Goal: Task Accomplishment & Management: Complete application form

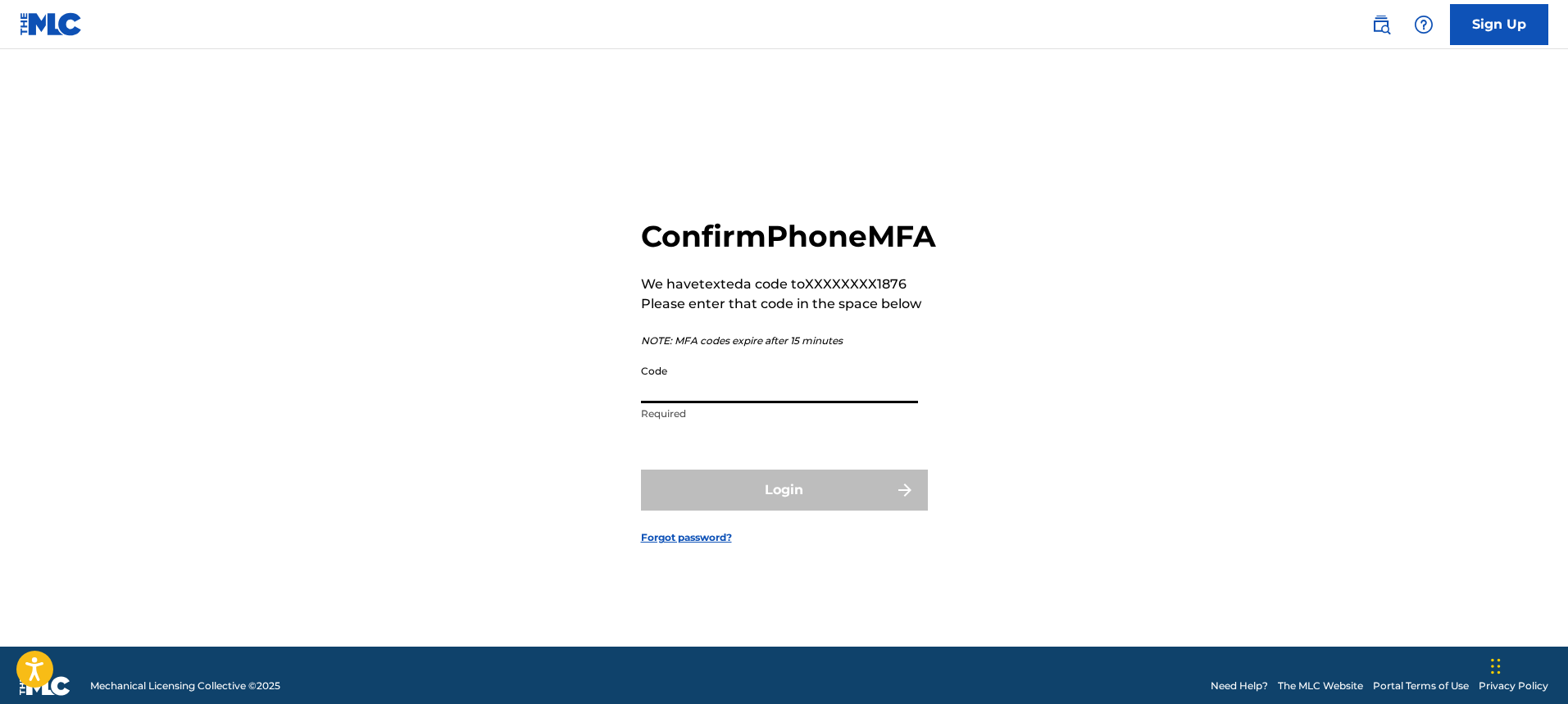
drag, startPoint x: 0, startPoint y: 0, endPoint x: 741, endPoint y: 235, distance: 777.4
click at [741, 235] on h2 "Confirm Phone MFA" at bounding box center [788, 236] width 295 height 37
click at [707, 404] on input "Code" at bounding box center [779, 380] width 277 height 47
type input "3"
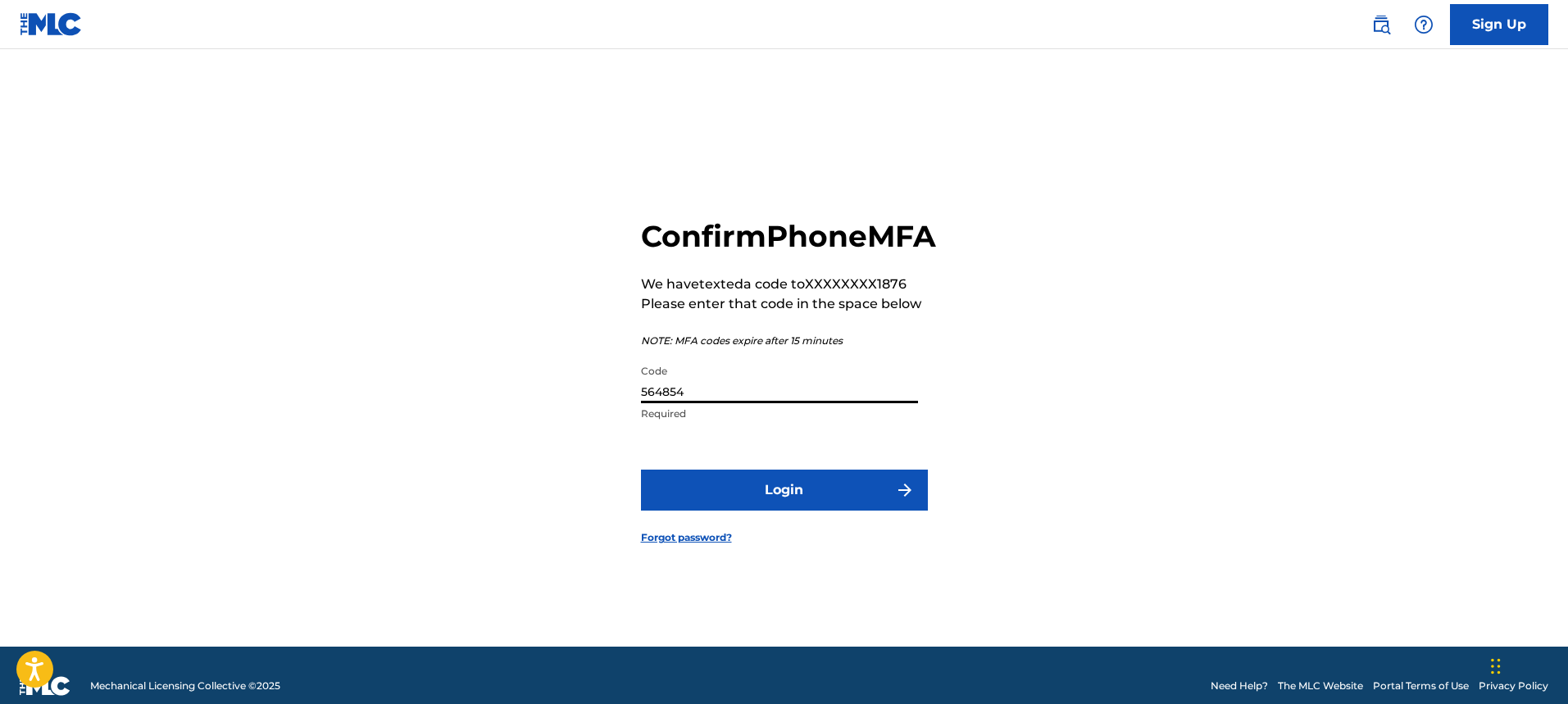
type input "564854"
click at [786, 503] on button "Login" at bounding box center [784, 490] width 287 height 41
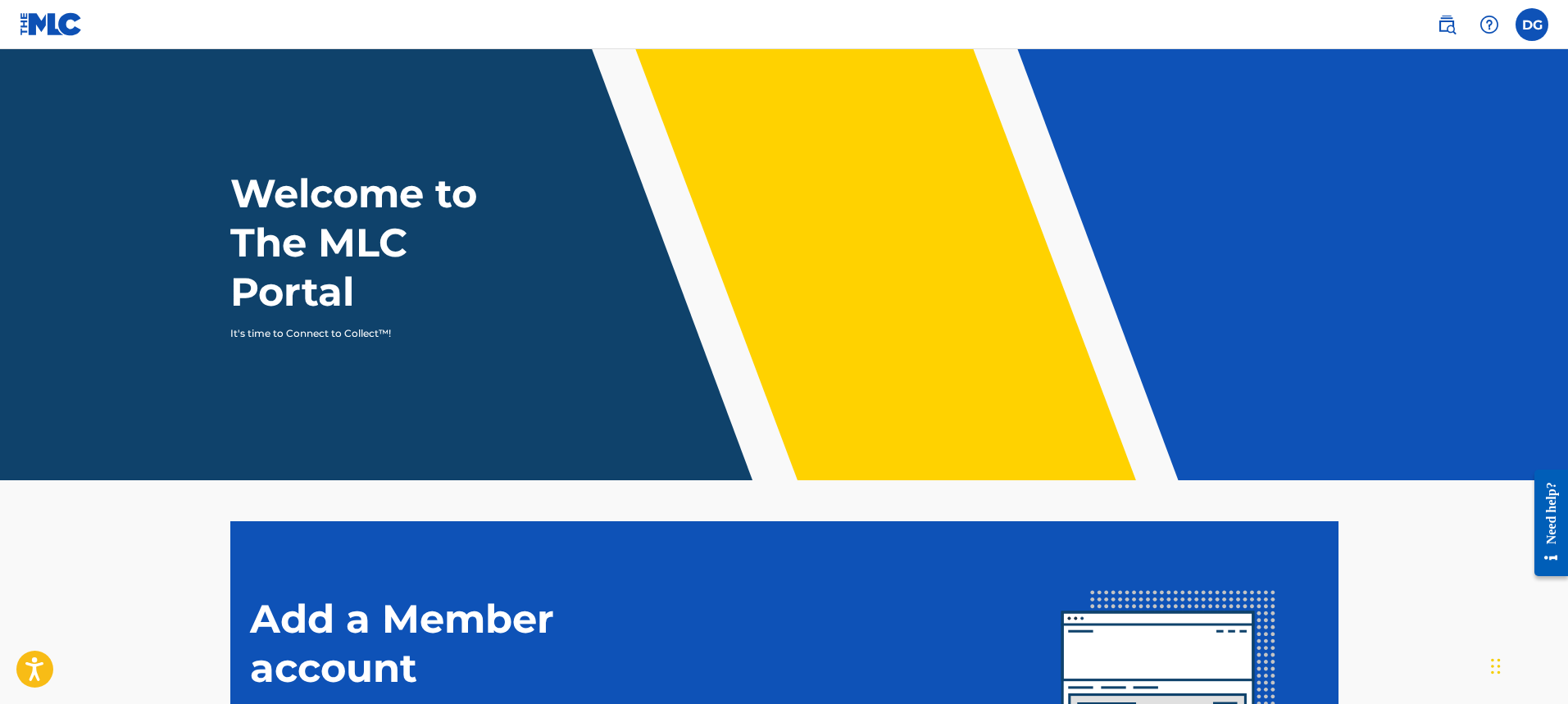
scroll to position [235, 0]
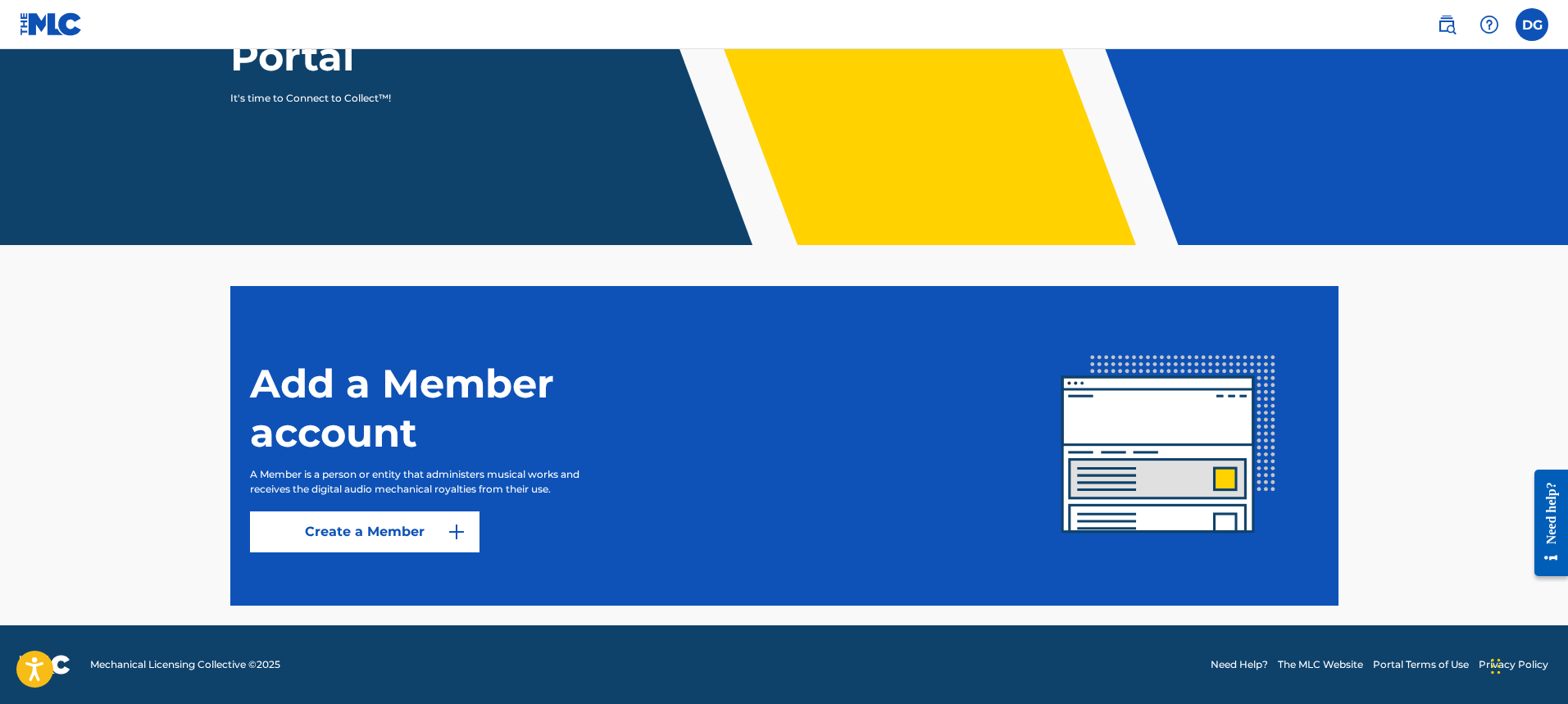
click at [452, 526] on img at bounding box center [456, 532] width 20 height 20
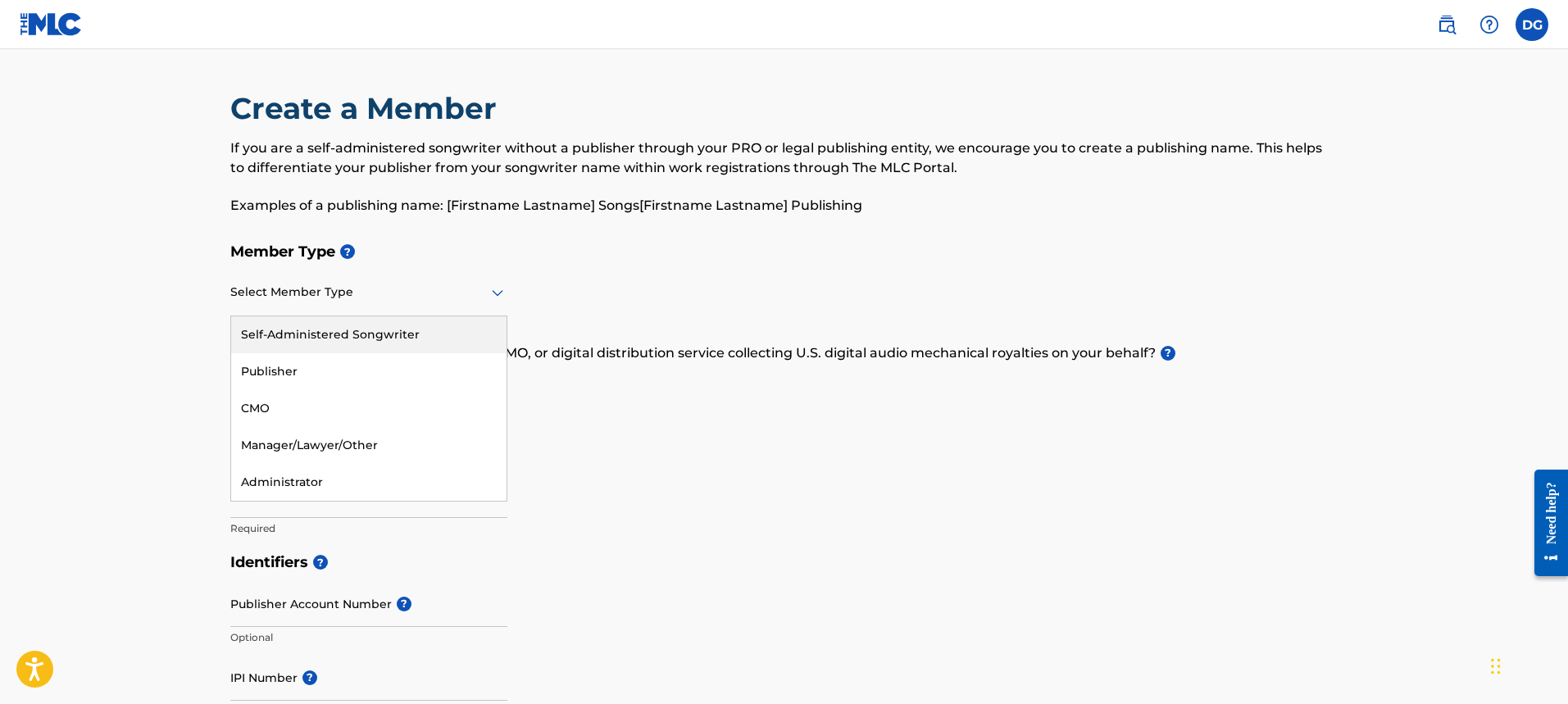
click at [436, 302] on div "Select Member Type" at bounding box center [369, 294] width 277 height 47
click at [633, 335] on div "Member Type ? 5 results available. Use Up and Down to choose options, press Ent…" at bounding box center [784, 390] width 1108 height 311
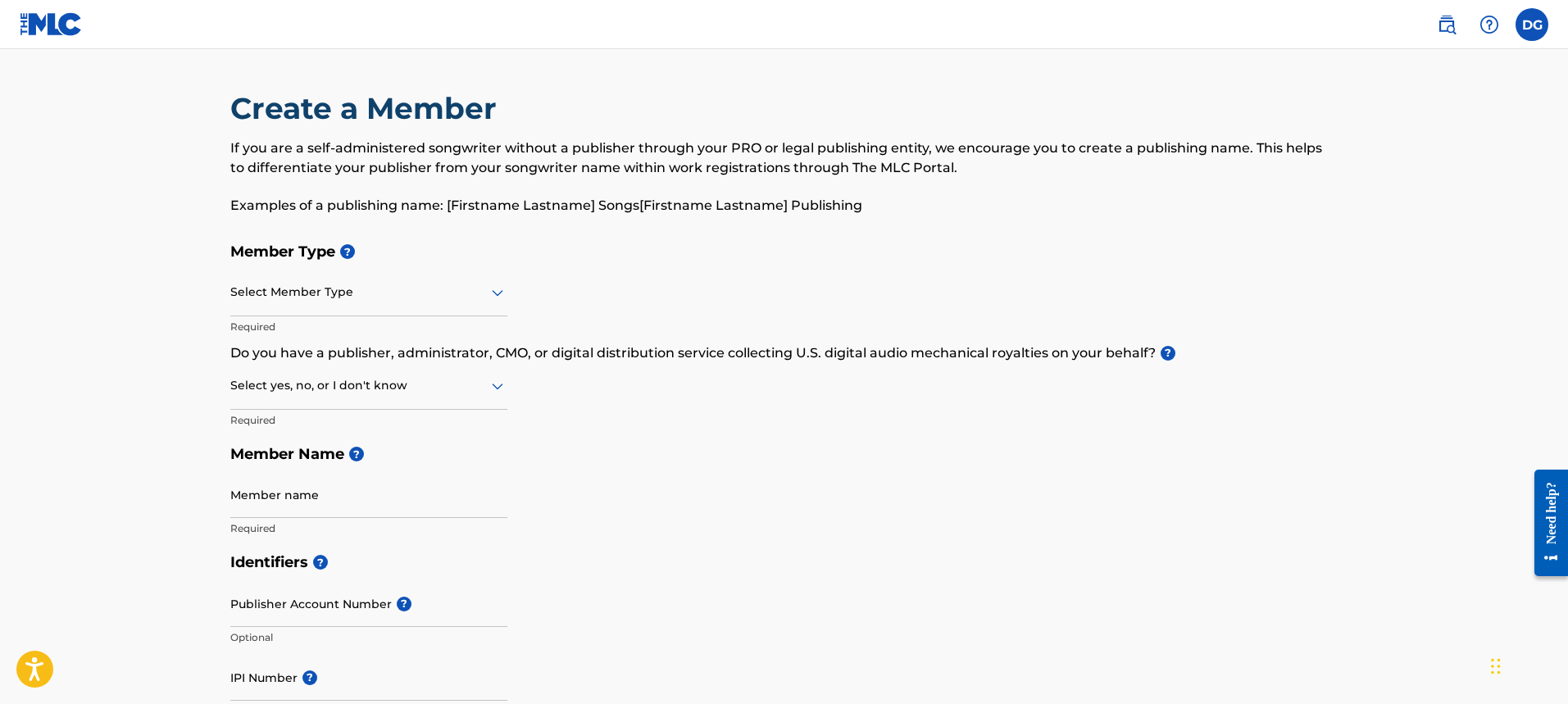
click at [410, 292] on div at bounding box center [369, 293] width 277 height 21
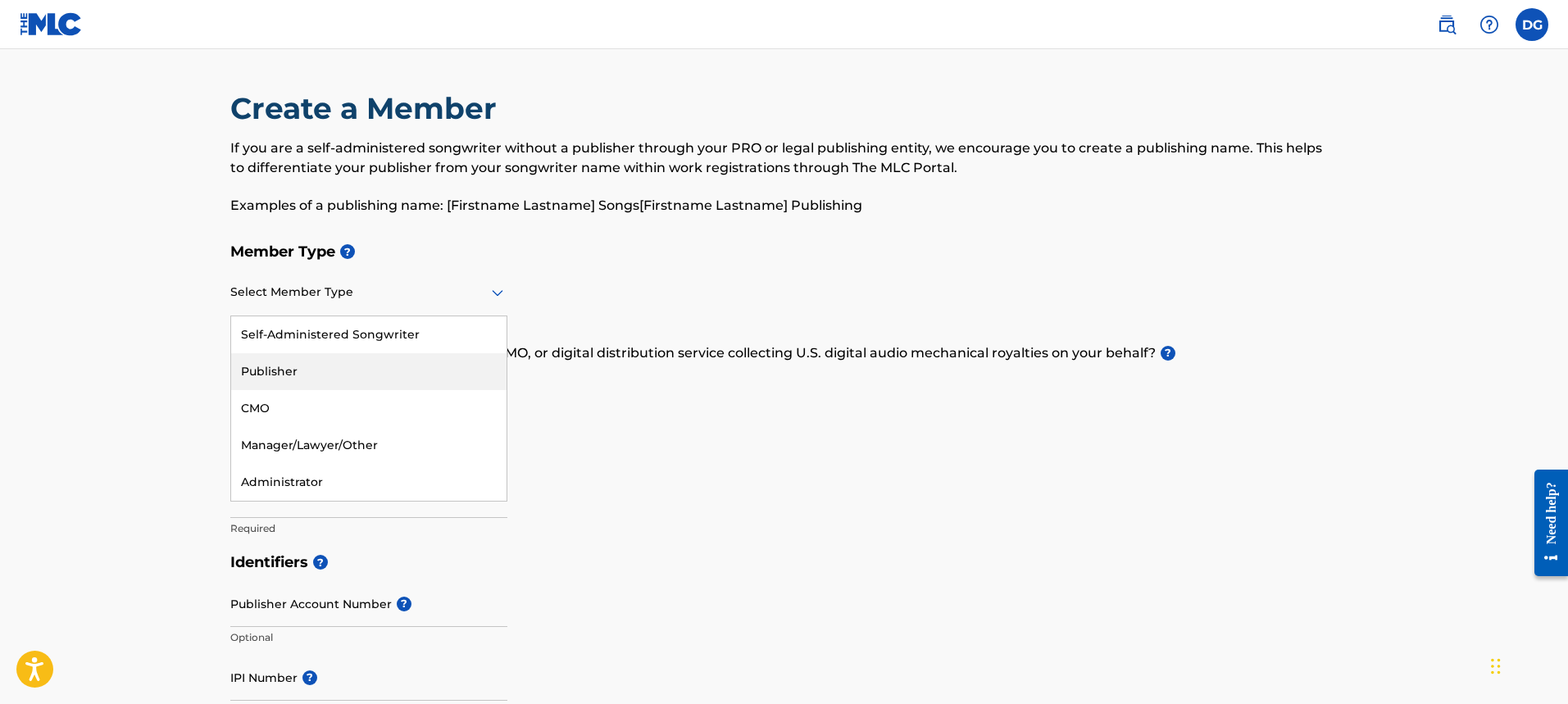
click at [397, 365] on div "Publisher" at bounding box center [369, 371] width 276 height 37
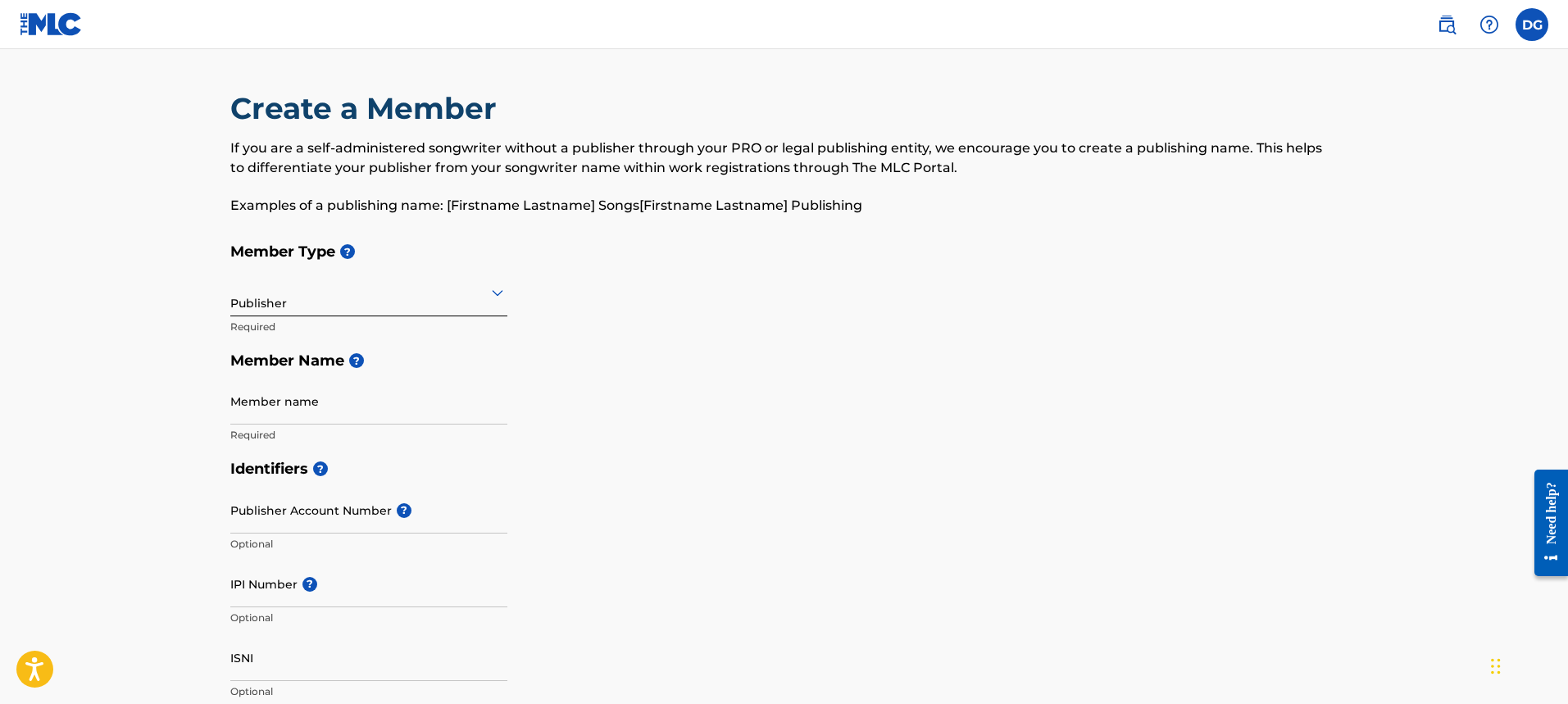
click at [345, 408] on input "Member name" at bounding box center [369, 402] width 277 height 47
type input "[PERSON_NAME]"
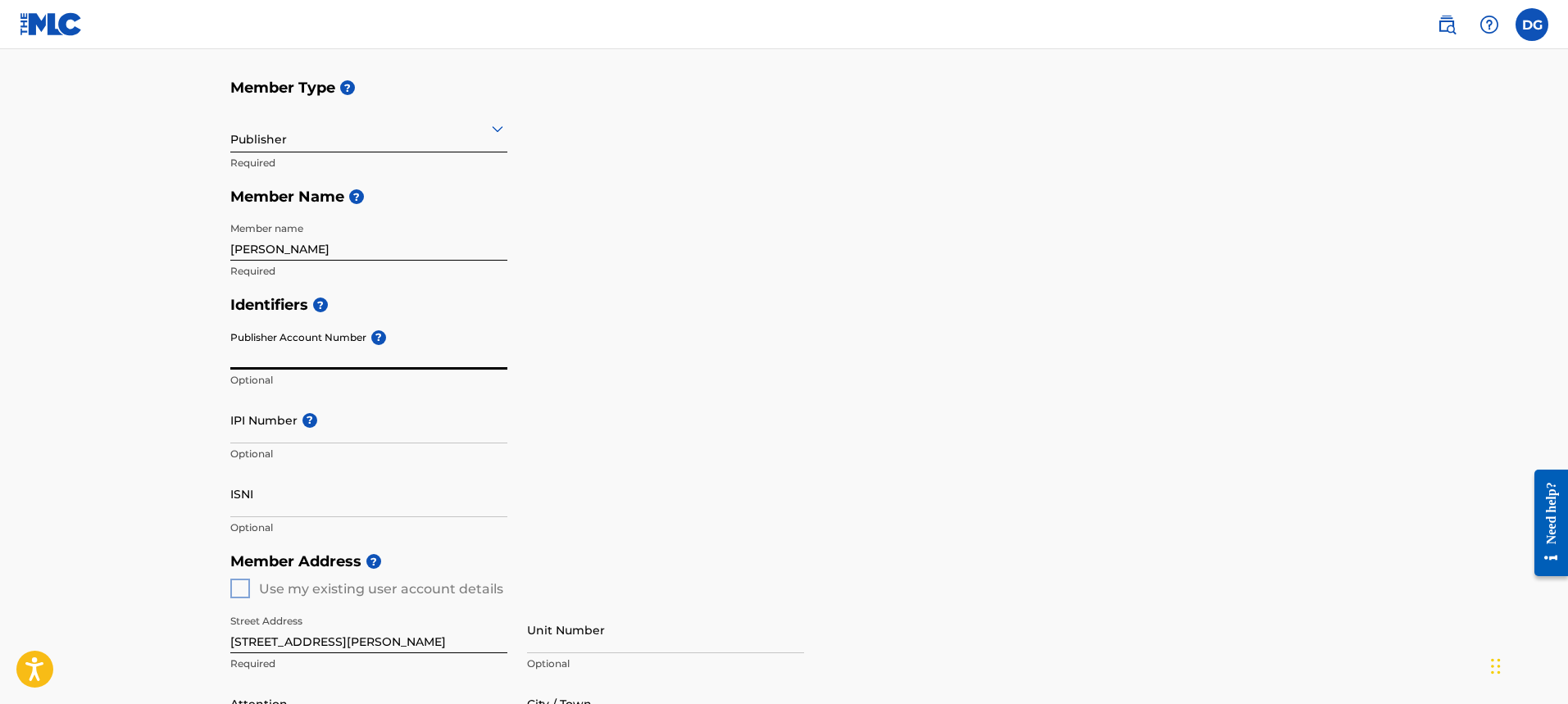
click at [367, 355] on input "Publisher Account Number ?" at bounding box center [369, 346] width 277 height 47
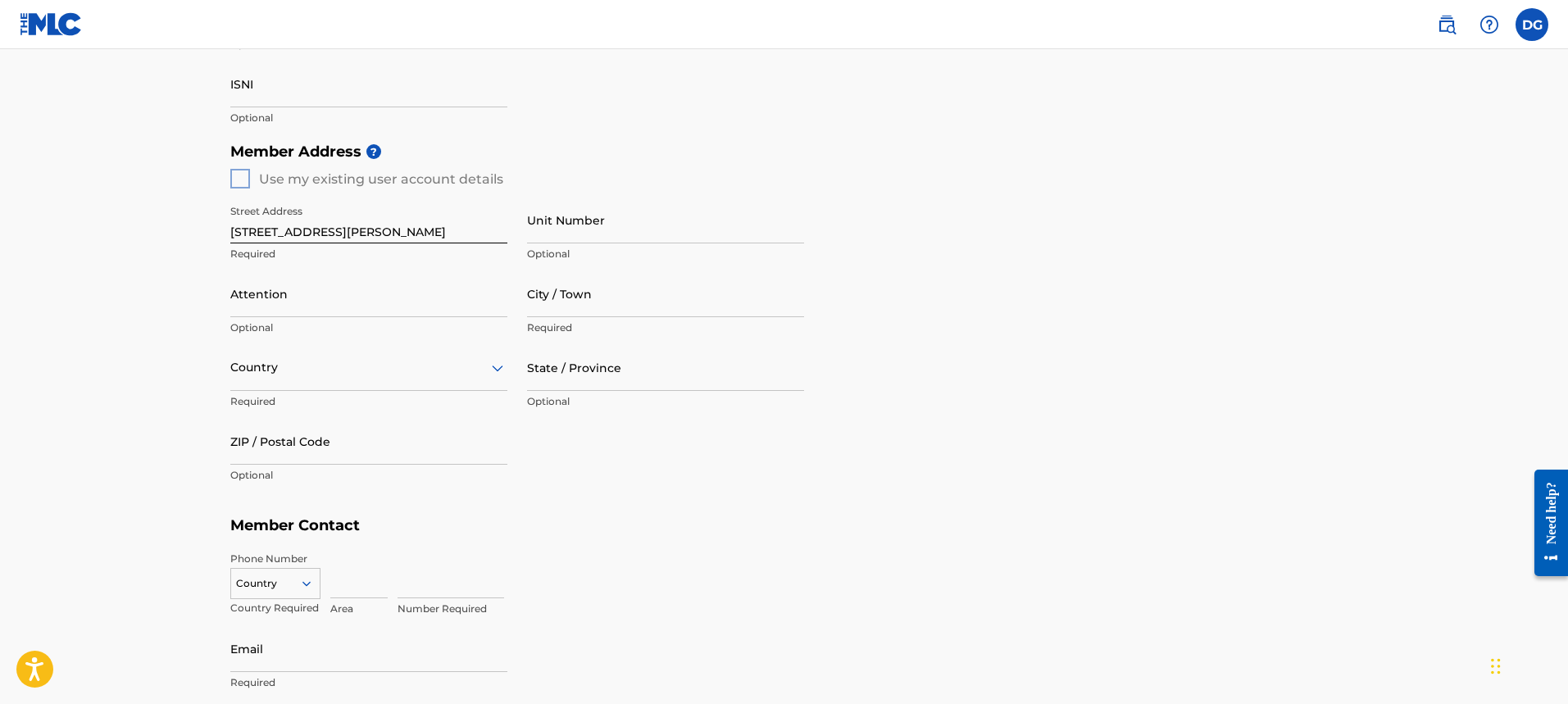
scroll to position [656, 0]
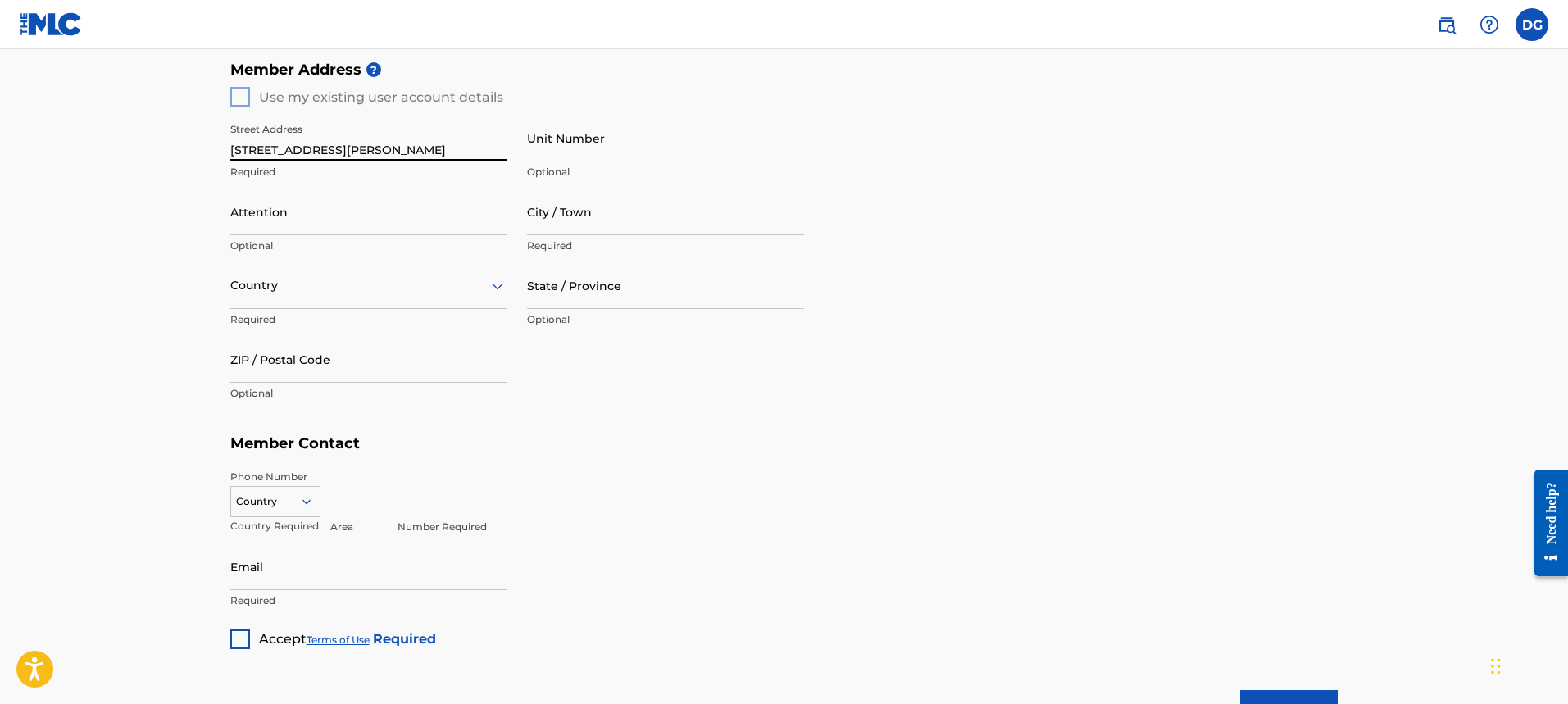
drag, startPoint x: 359, startPoint y: 150, endPoint x: 194, endPoint y: 176, distance: 167.0
click at [109, 143] on main "Create a Member If you are a self-administered songwriter without a publisher t…" at bounding box center [784, 82] width 1568 height 1379
type input "[STREET_ADDRESS]"
click at [354, 210] on input "Attention" at bounding box center [369, 212] width 277 height 47
click at [194, 235] on main "Create a Member If you are a self-administered songwriter without a publisher t…" at bounding box center [784, 82] width 1568 height 1379
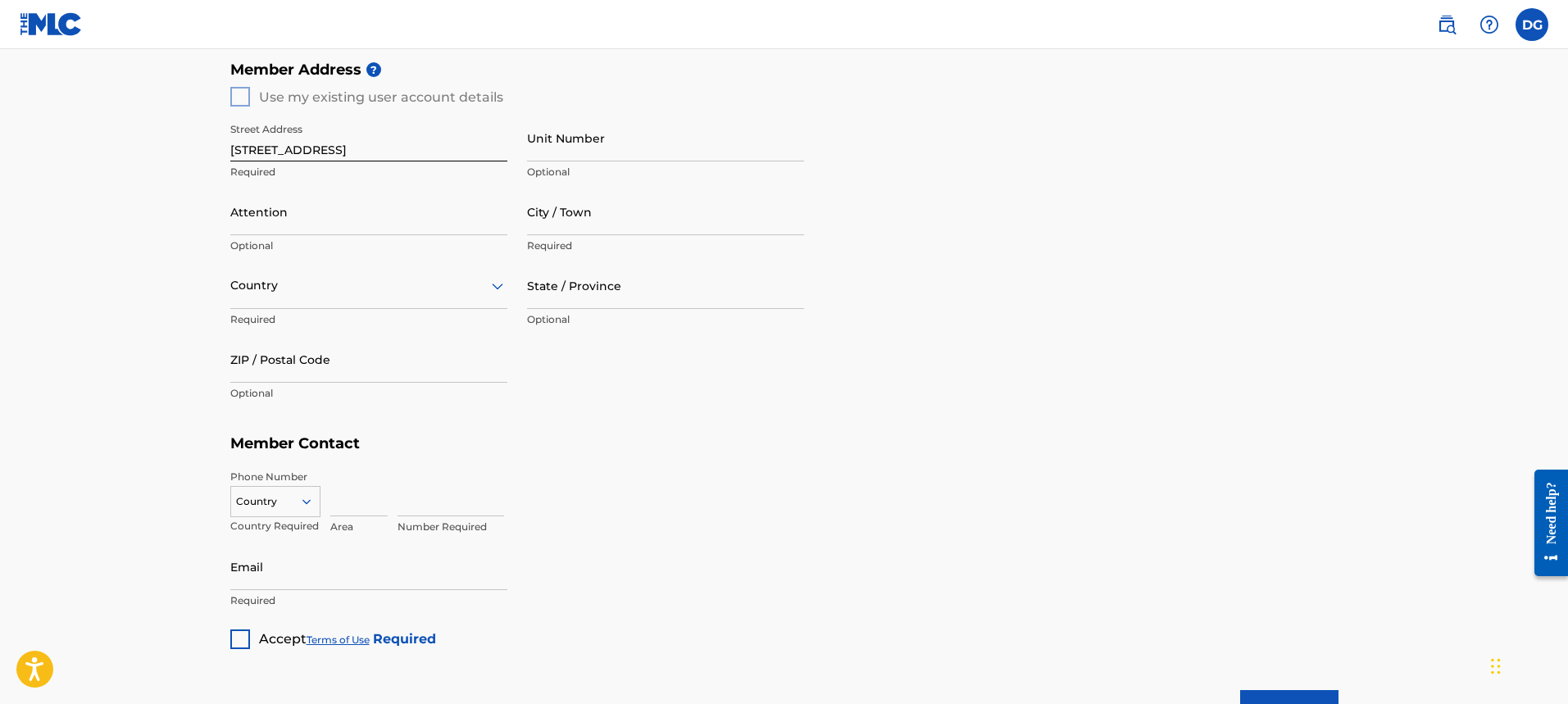
click at [280, 288] on div at bounding box center [369, 286] width 277 height 21
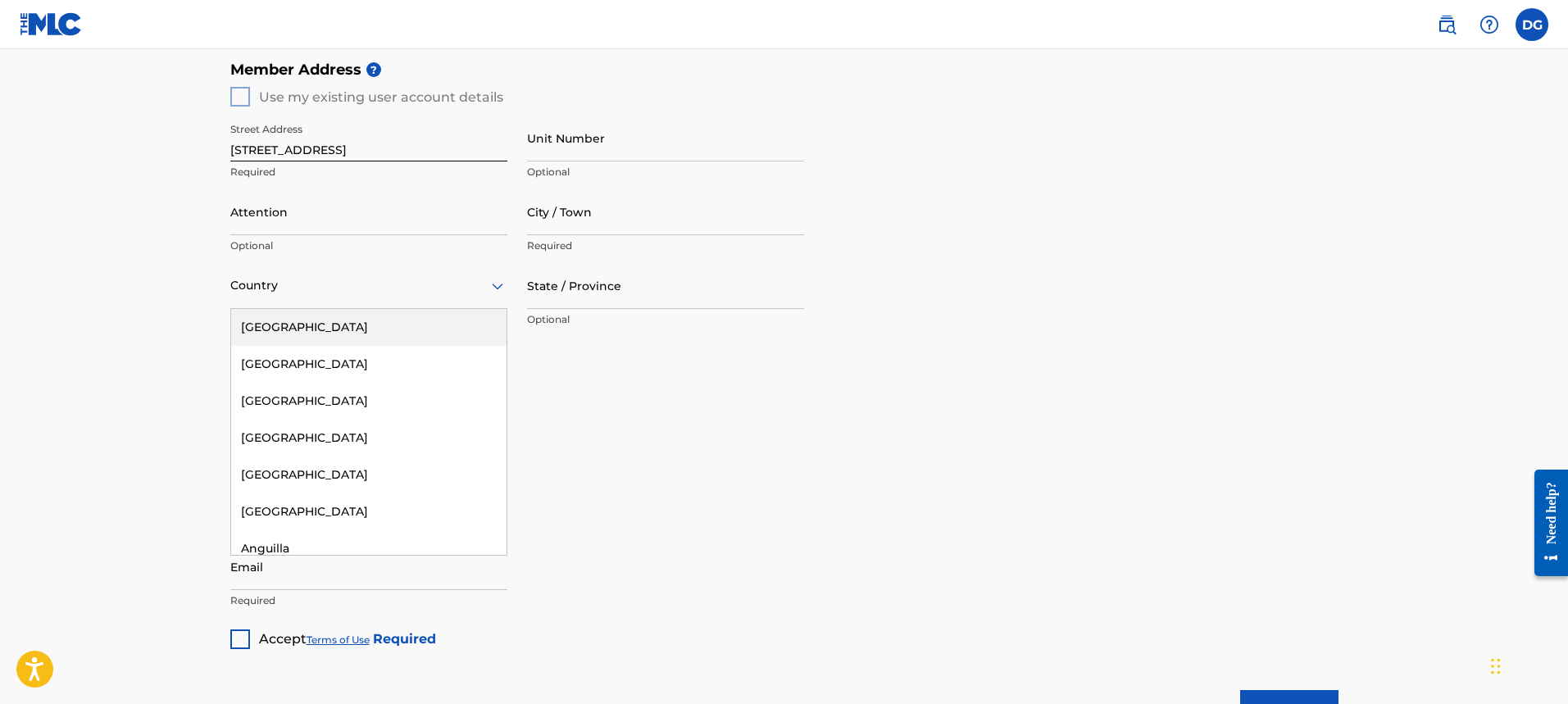
click at [302, 325] on div "[GEOGRAPHIC_DATA]" at bounding box center [369, 327] width 276 height 37
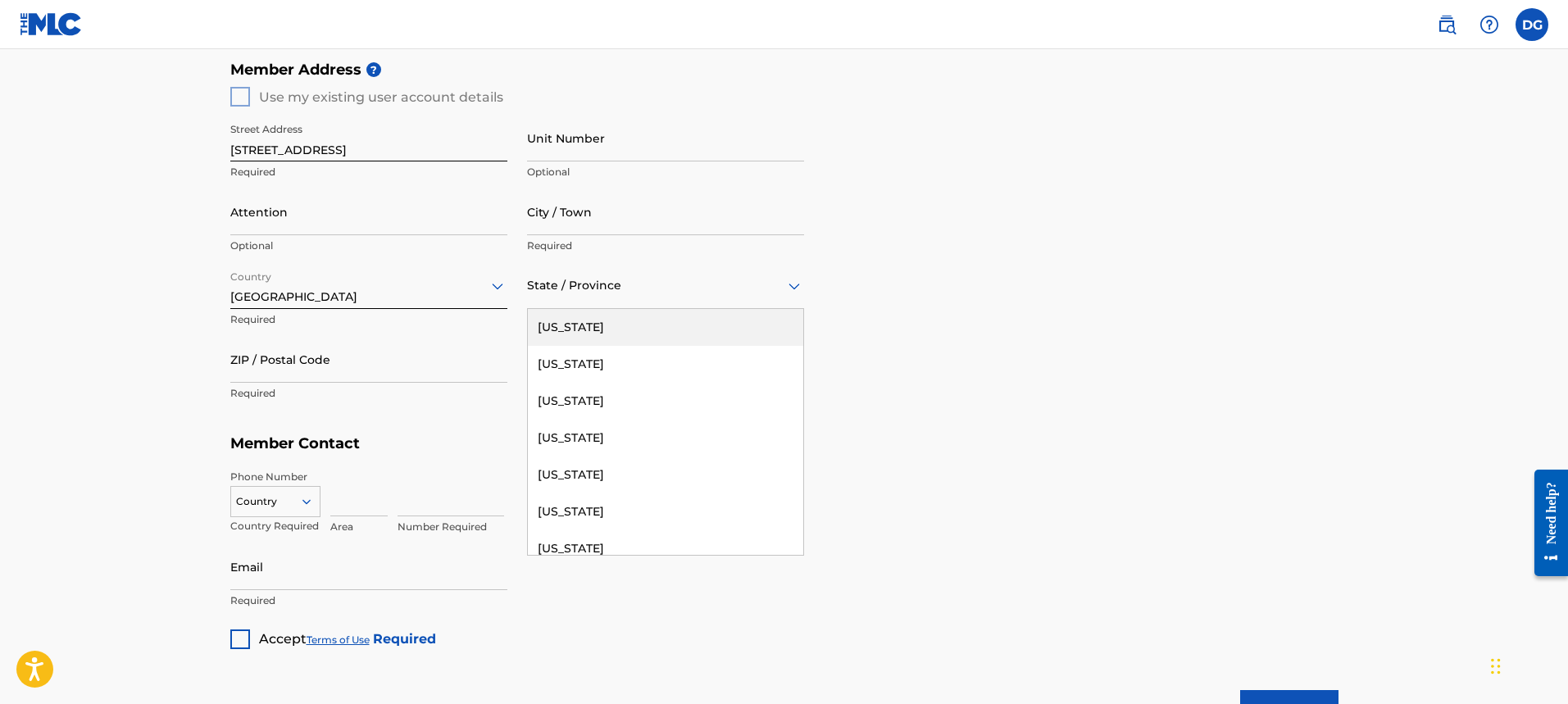
click at [611, 269] on div "State / Province" at bounding box center [665, 286] width 277 height 47
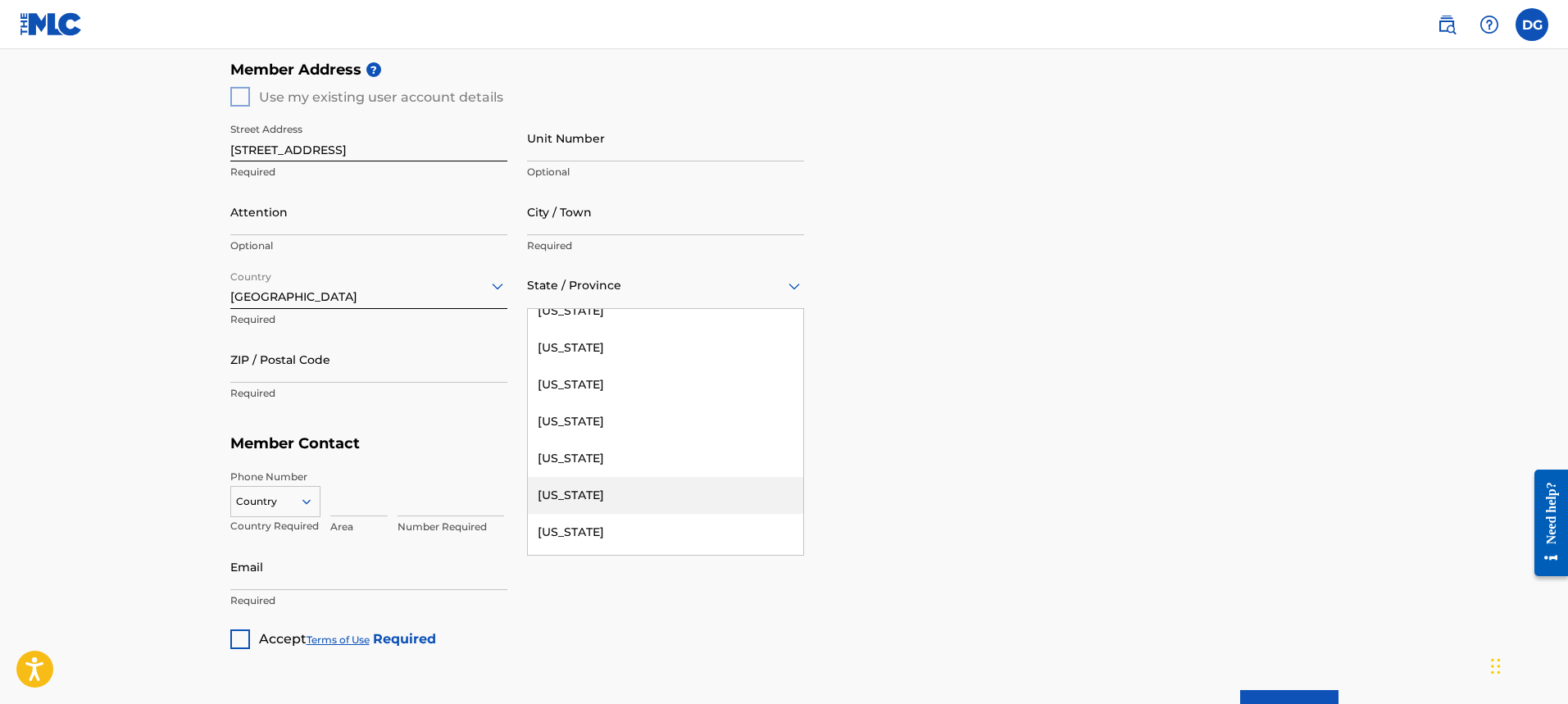
scroll to position [246, 0]
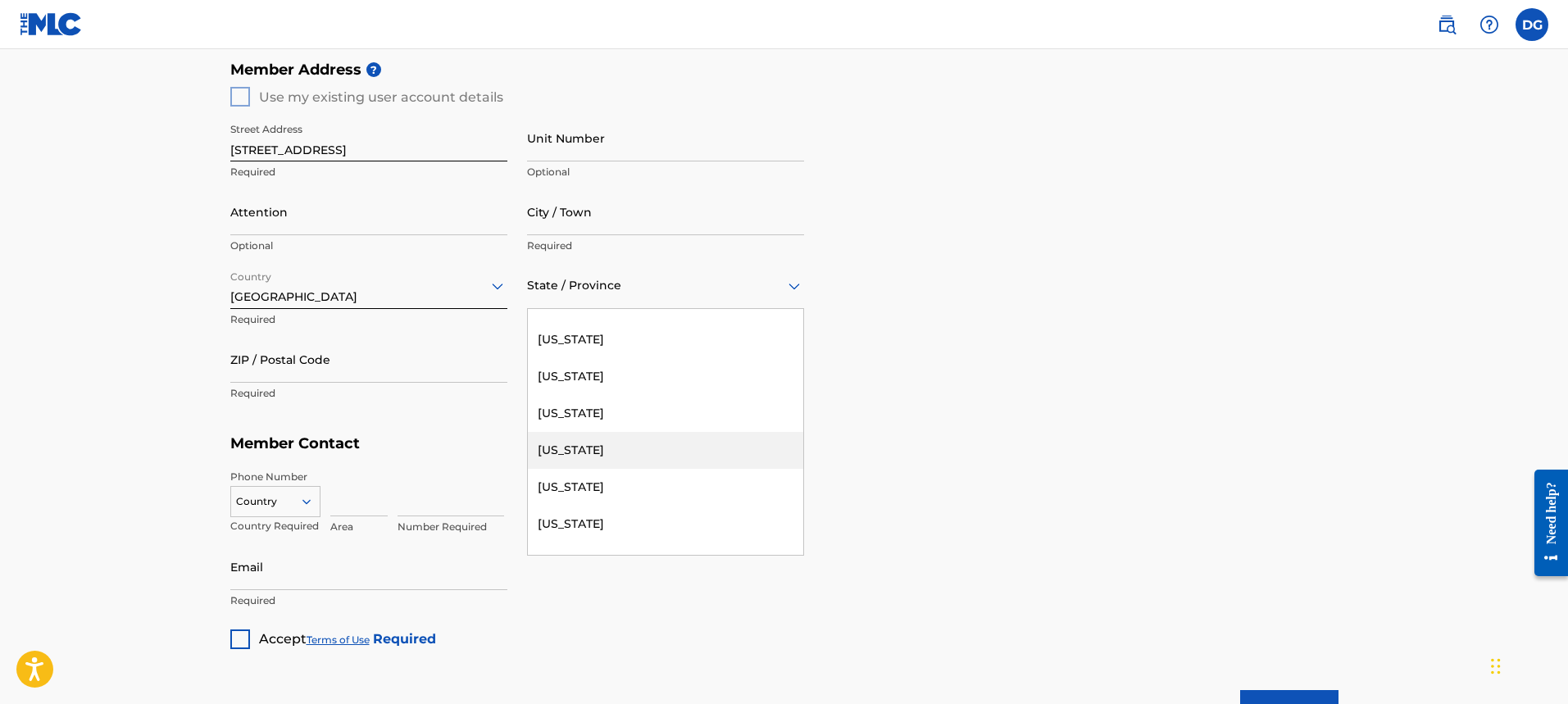
click at [565, 442] on div "[US_STATE]" at bounding box center [665, 450] width 276 height 37
click at [387, 380] on input "ZIP / Postal Code" at bounding box center [369, 360] width 277 height 47
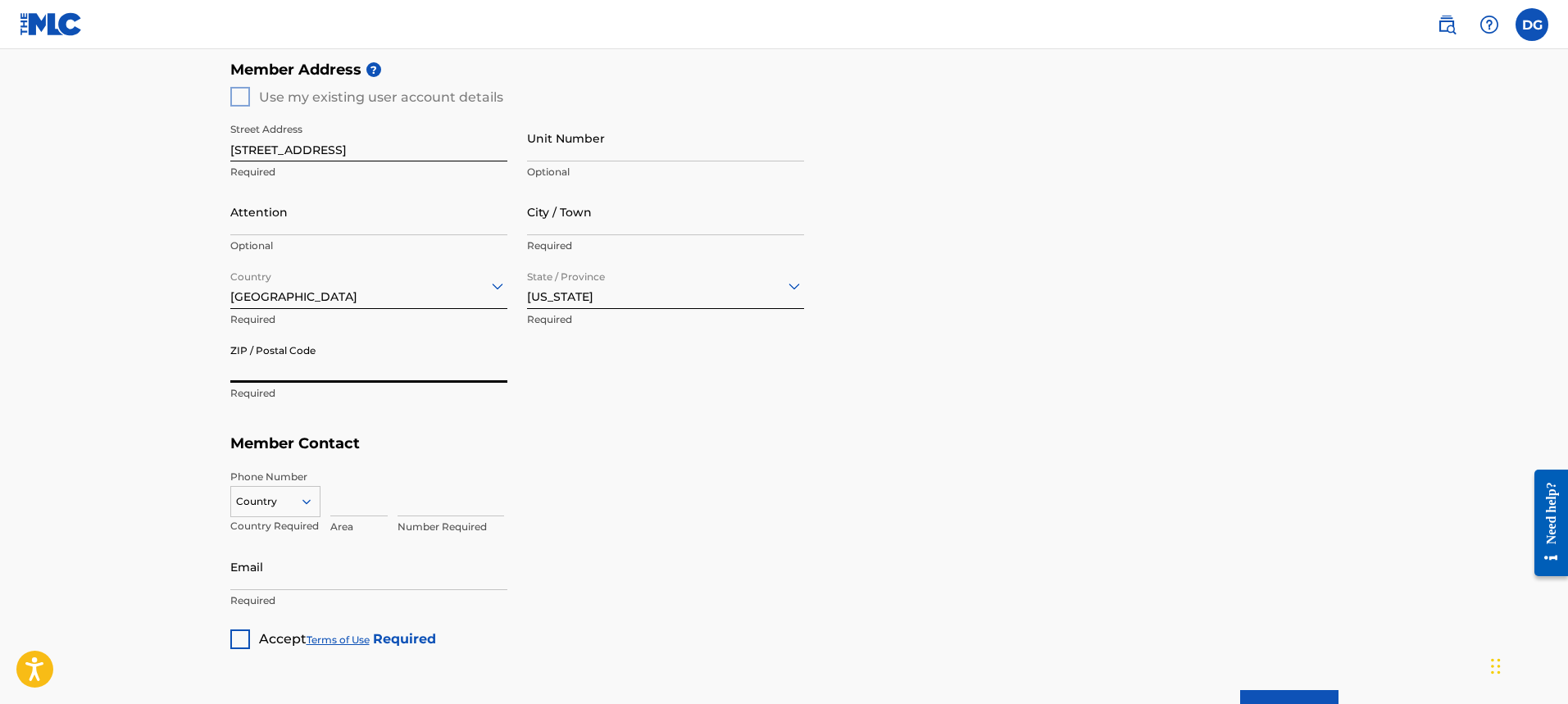
type input "32210"
type input "[PERSON_NAME]"
type input "[GEOGRAPHIC_DATA]"
type input "[US_STATE]"
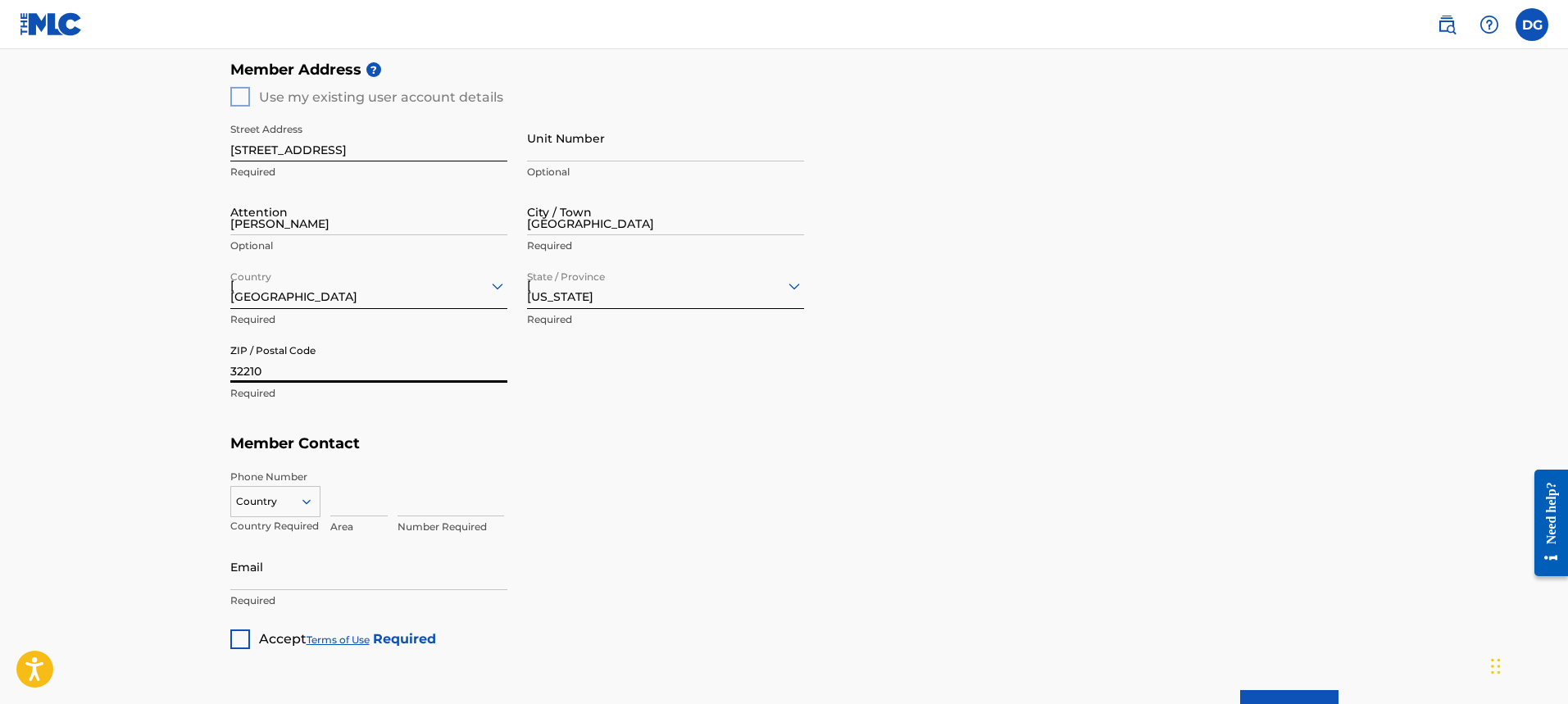
type input "1"
type input "904"
type input "5326044"
type input "[EMAIL_ADDRESS][DOMAIN_NAME]"
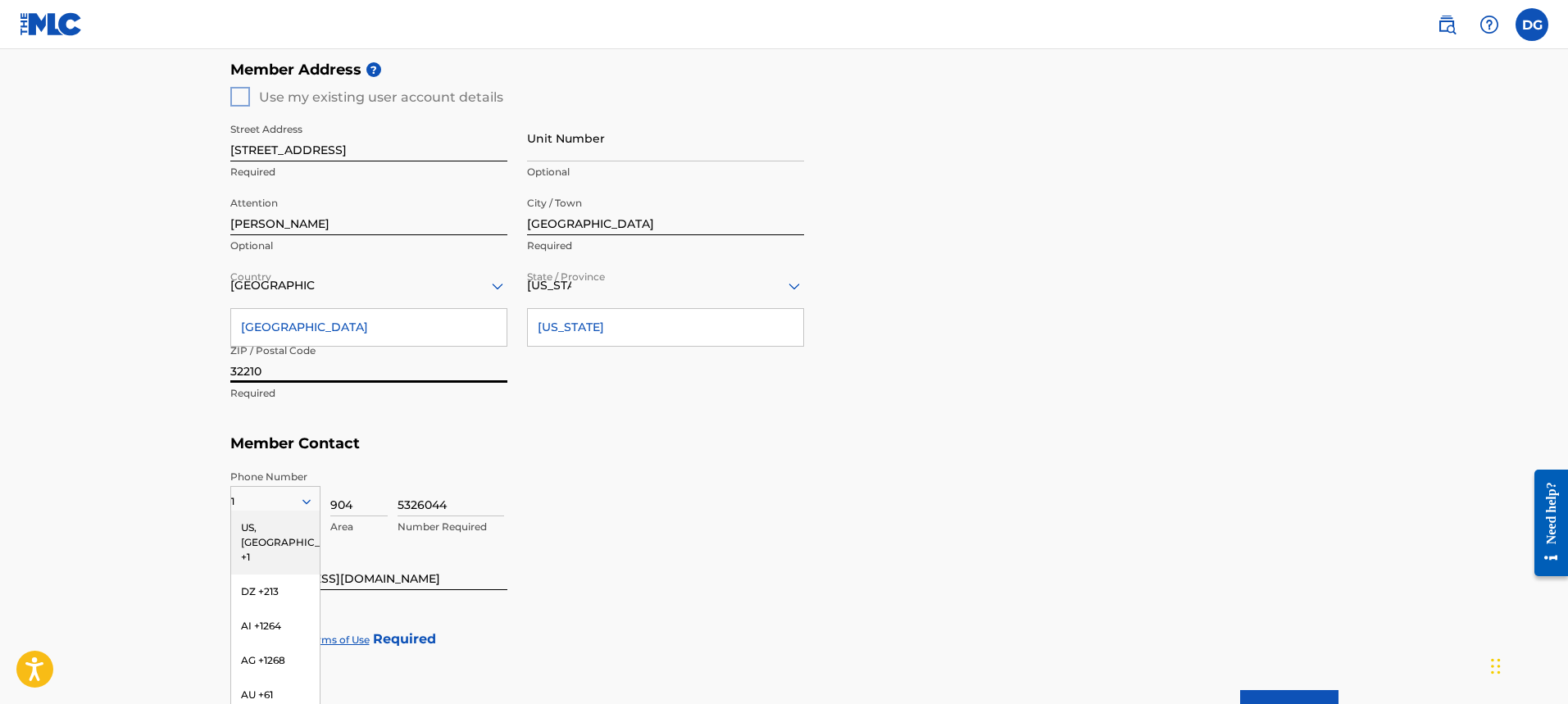
scroll to position [710, 0]
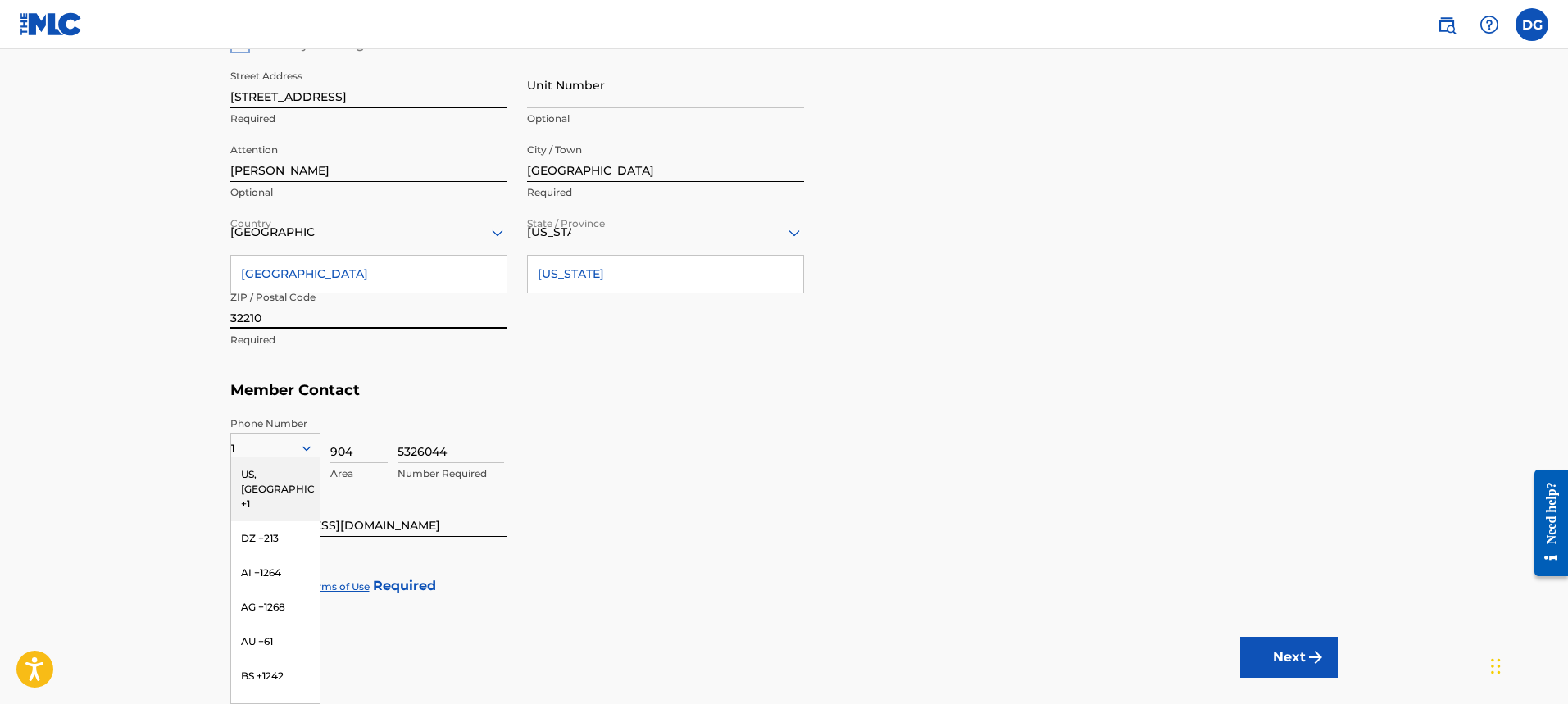
click at [285, 482] on div "US, [GEOGRAPHIC_DATA] +1" at bounding box center [276, 489] width 88 height 64
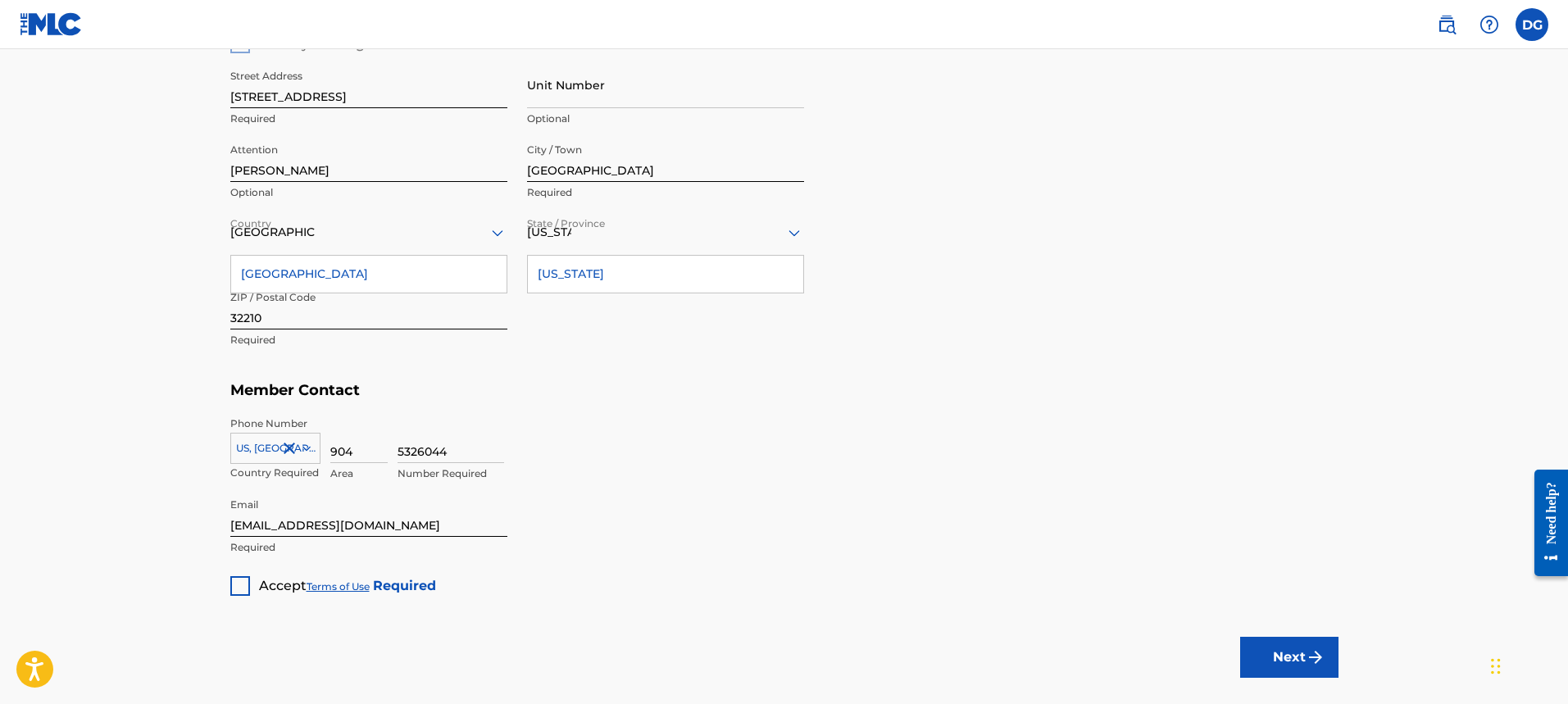
click at [449, 444] on input "5326044" at bounding box center [451, 440] width 106 height 47
type input "3651876"
click at [252, 591] on div "Accept Terms of Use Required" at bounding box center [333, 580] width 206 height 32
click at [250, 591] on div "Accept Terms of Use Required" at bounding box center [333, 580] width 206 height 32
click at [247, 592] on div at bounding box center [240, 585] width 20 height 20
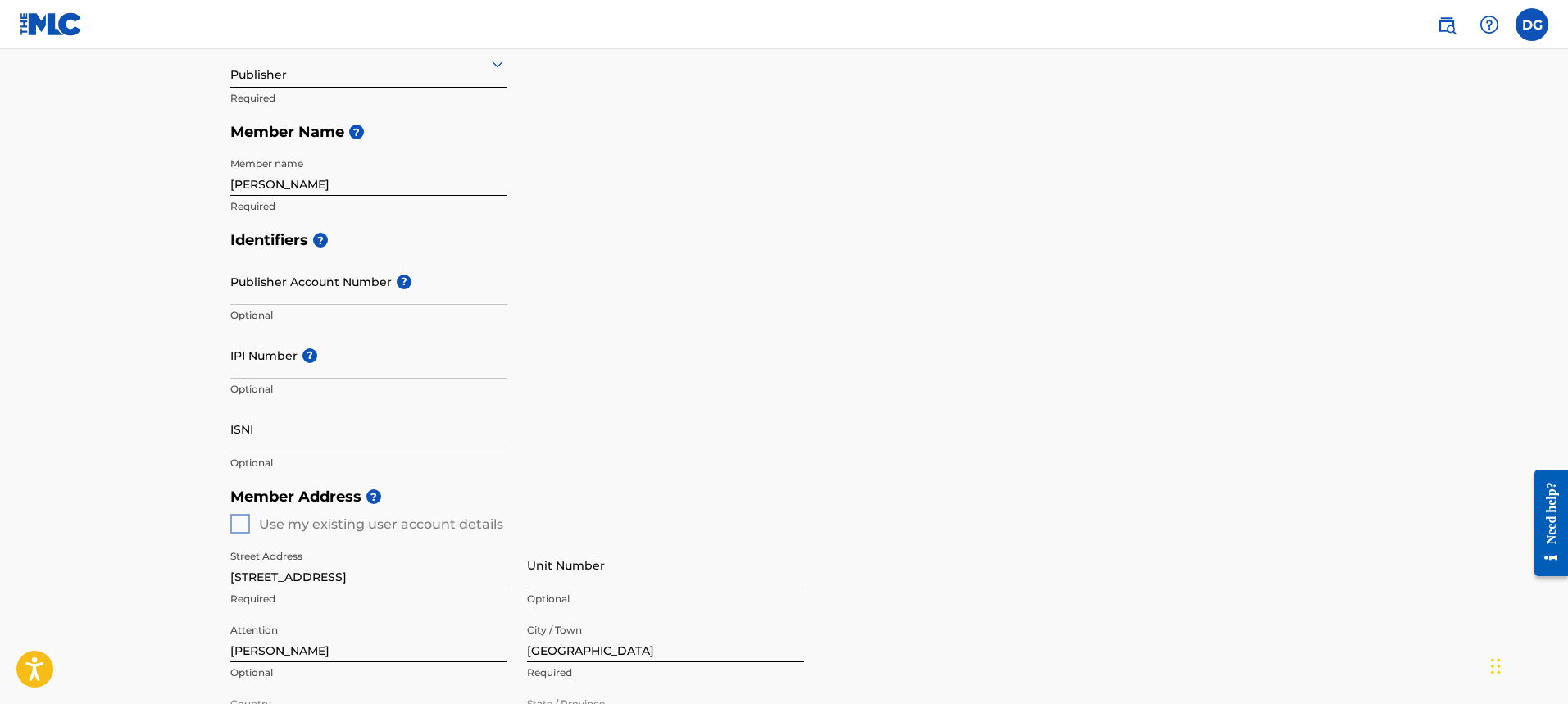
scroll to position [147, 0]
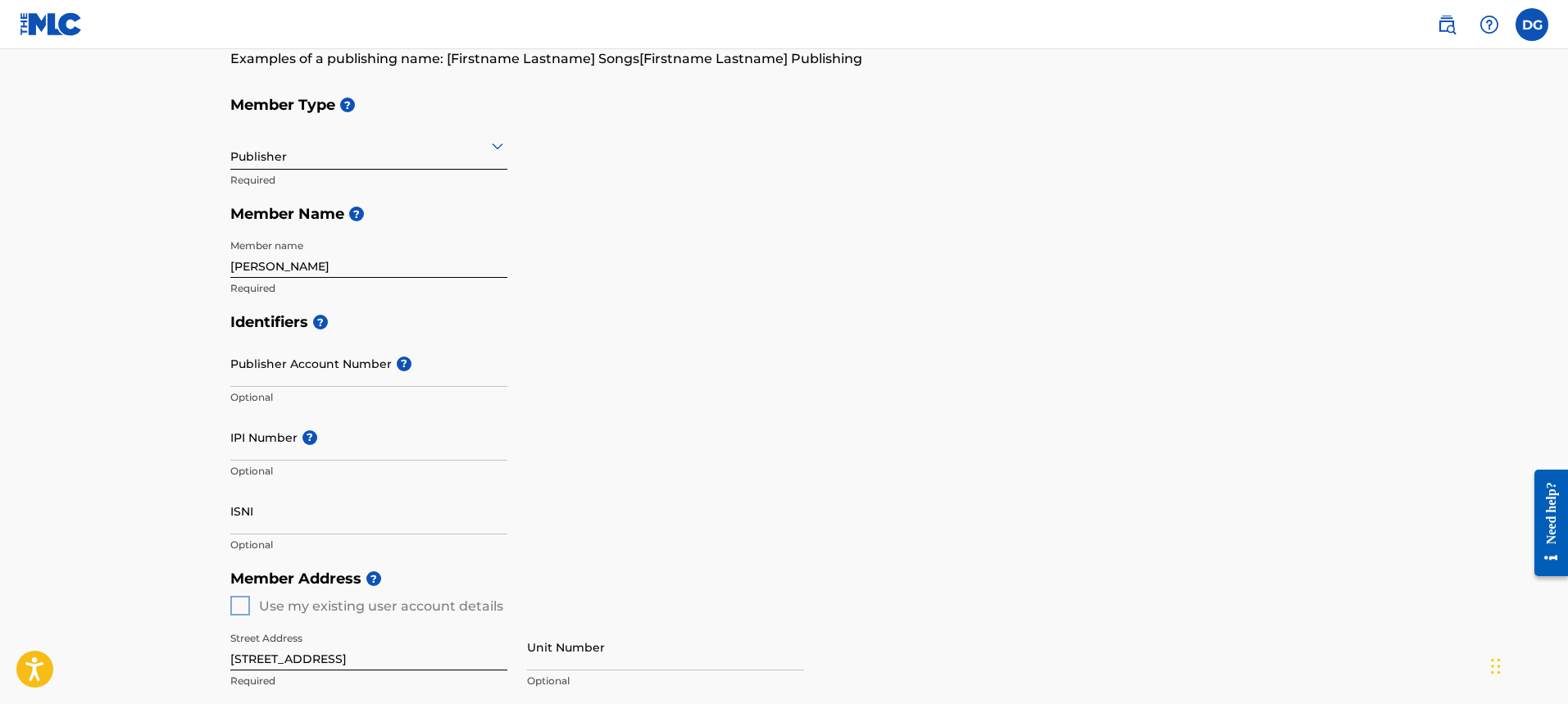
click at [364, 156] on div "Publisher" at bounding box center [369, 145] width 277 height 40
click at [384, 132] on div "Publisher" at bounding box center [369, 145] width 277 height 40
click at [351, 360] on input "Publisher Account Number ?" at bounding box center [369, 364] width 277 height 47
click at [341, 442] on input "IPI Number ?" at bounding box center [369, 438] width 277 height 47
paste input "01129484935"
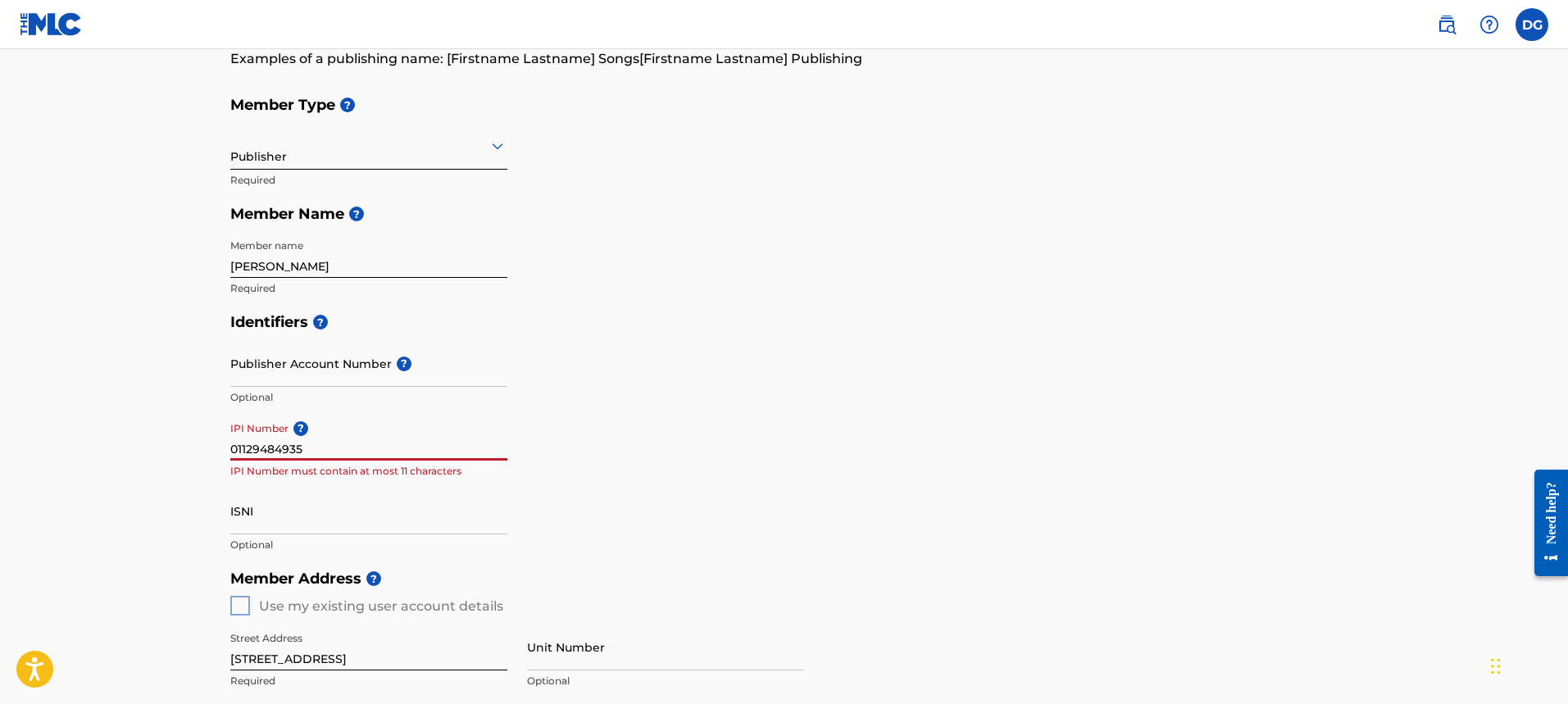
click at [337, 518] on input "ISNI" at bounding box center [369, 511] width 277 height 47
click at [251, 449] on input "01129484935" at bounding box center [369, 438] width 277 height 47
click at [251, 449] on input "0119484935" at bounding box center [369, 438] width 277 height 47
drag, startPoint x: 259, startPoint y: 448, endPoint x: 66, endPoint y: 452, distance: 193.0
click at [73, 452] on main "Create a Member If you are a self-administered songwriter without a publisher t…" at bounding box center [784, 591] width 1568 height 1379
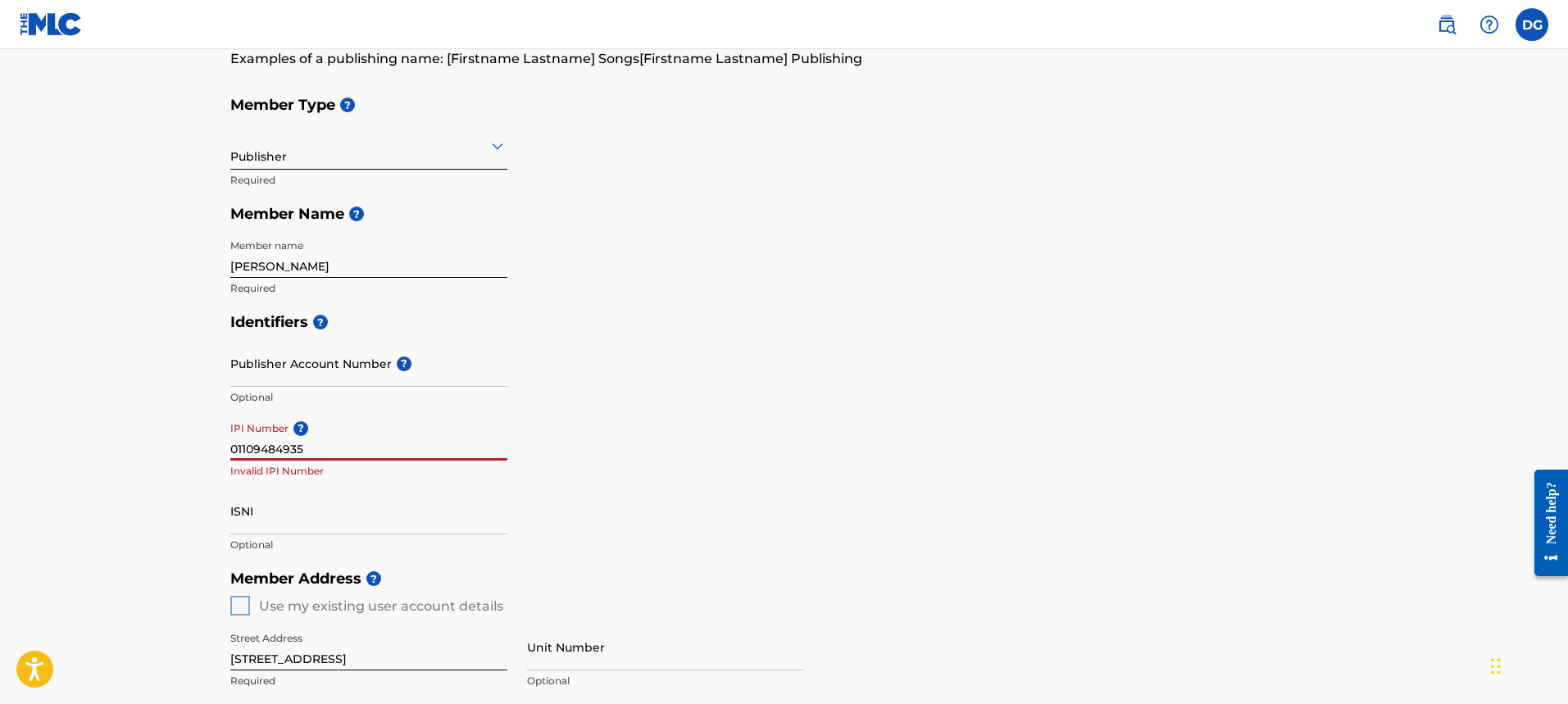
paste input "0112"
click at [256, 445] on input "01129484935" at bounding box center [369, 438] width 277 height 47
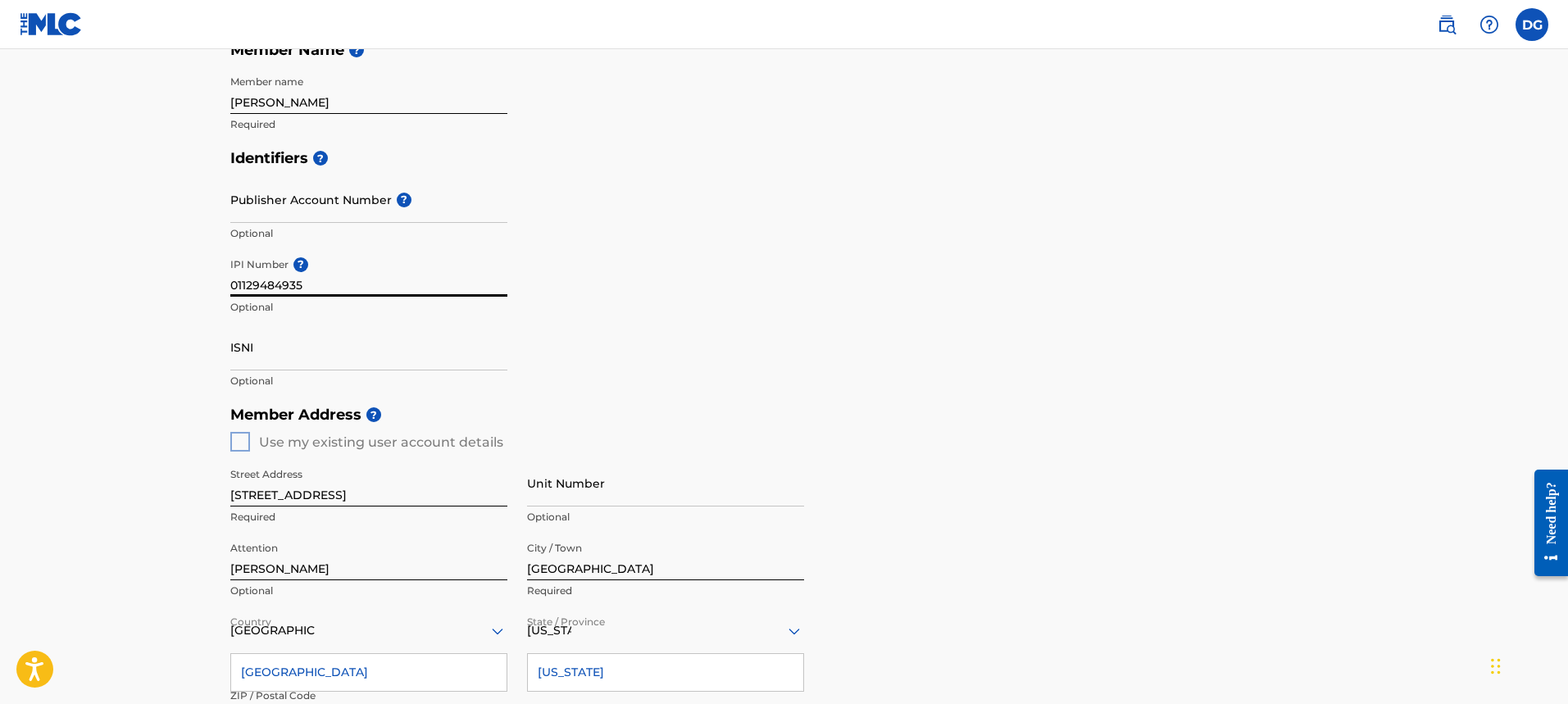
scroll to position [229, 0]
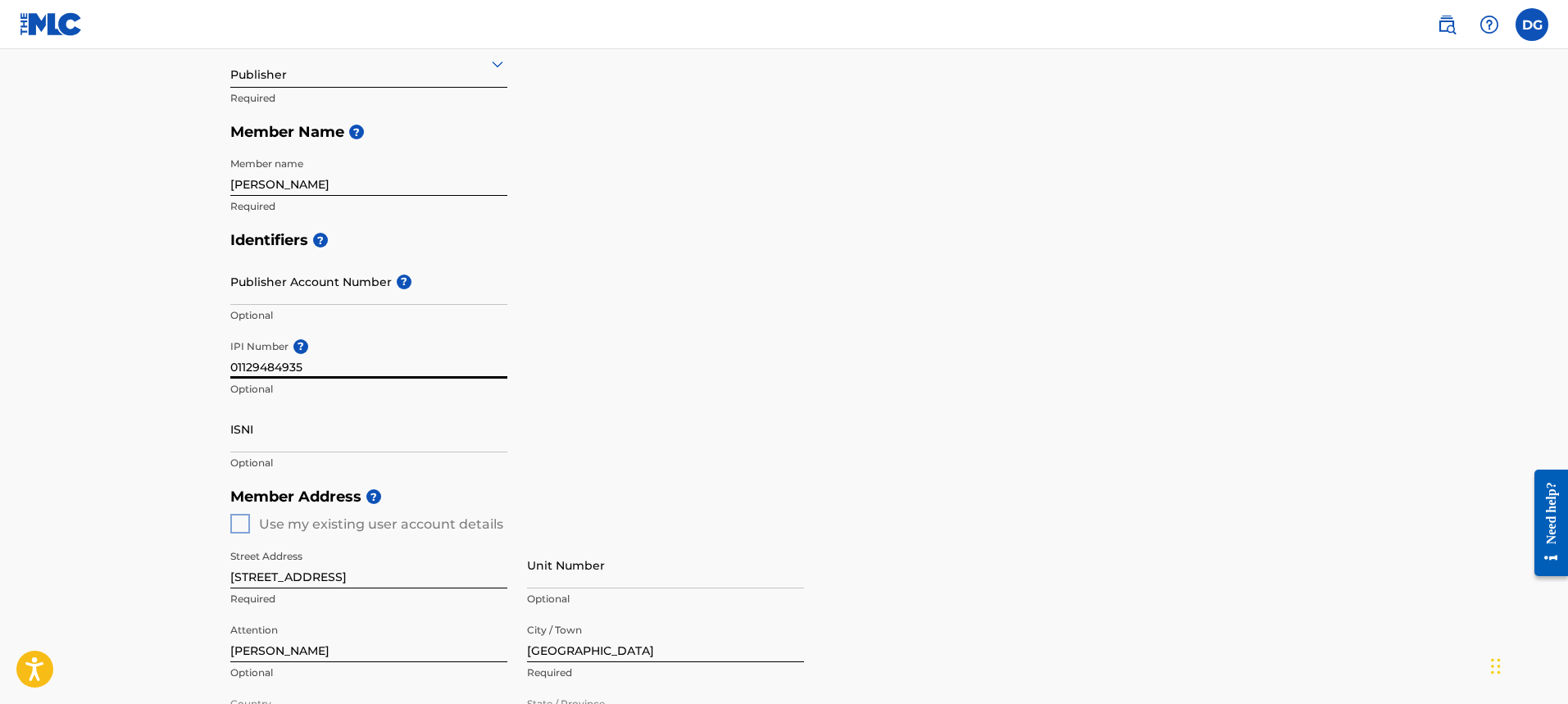
type input "01129484935"
click at [245, 524] on div "Member Address ? Use my existing user account details Street Address [STREET_AD…" at bounding box center [784, 667] width 1108 height 375
click at [242, 524] on div "Member Address ? Use my existing user account details Street Address [STREET_AD…" at bounding box center [784, 667] width 1108 height 375
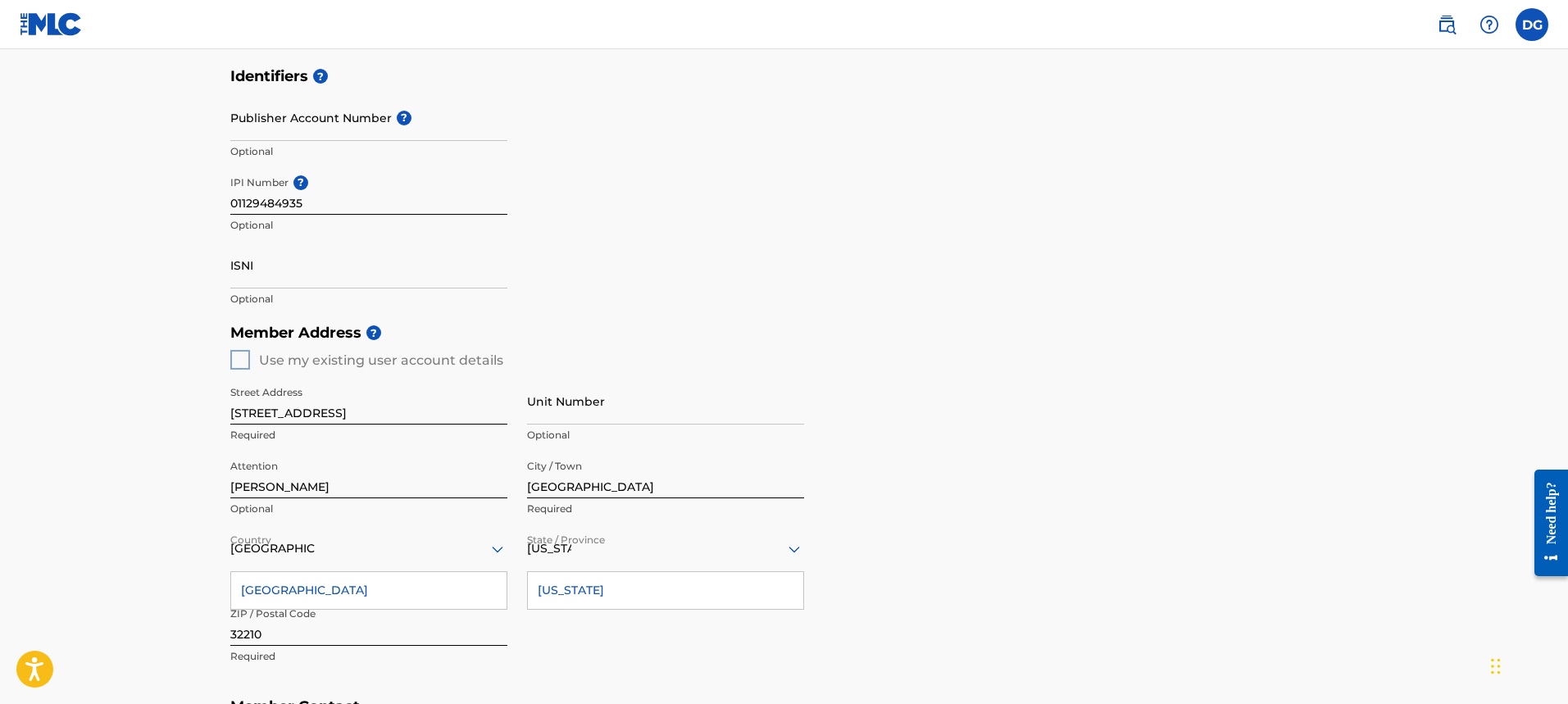
scroll to position [474, 0]
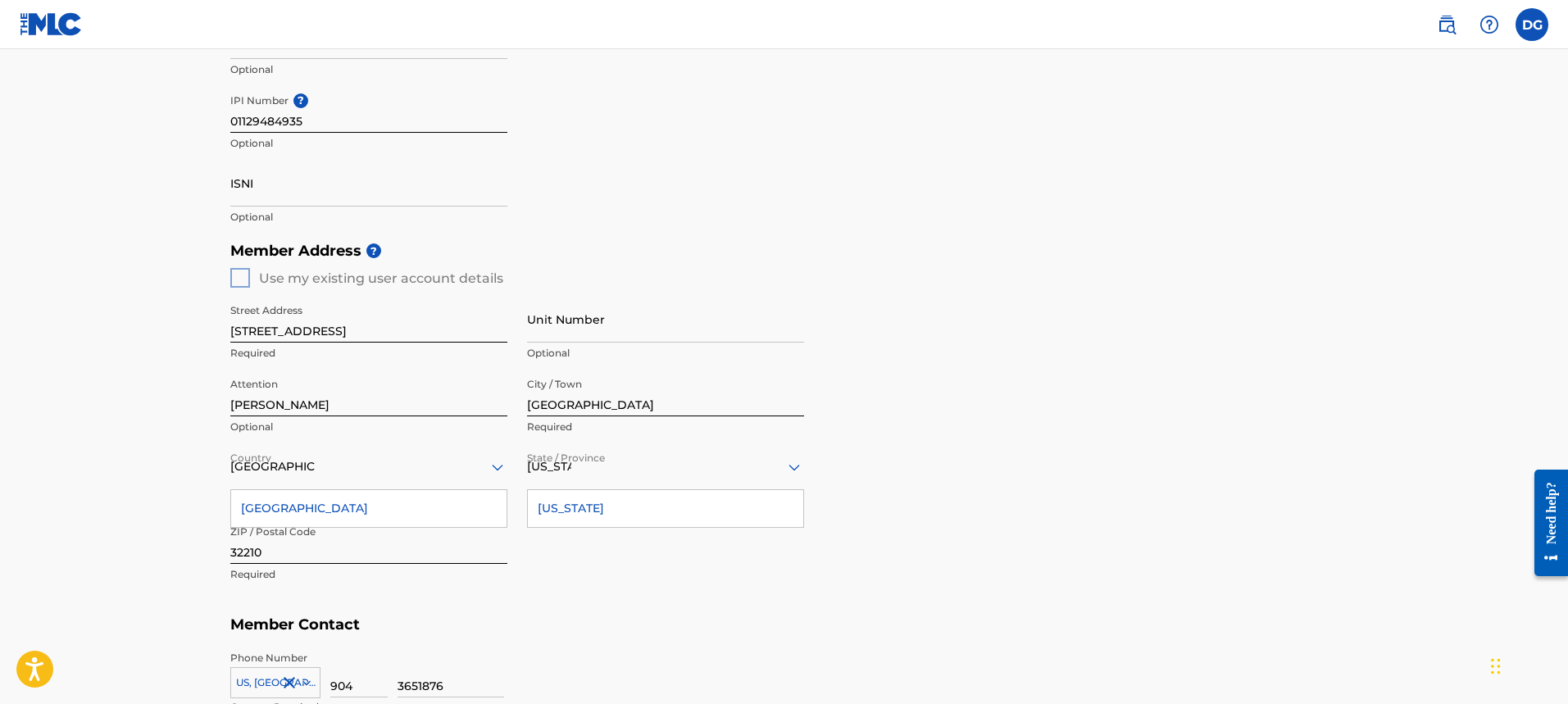
click at [629, 582] on div "Street Address [STREET_ADDRESS] Required Unit Number Optional Attention [PERSON…" at bounding box center [517, 443] width 574 height 312
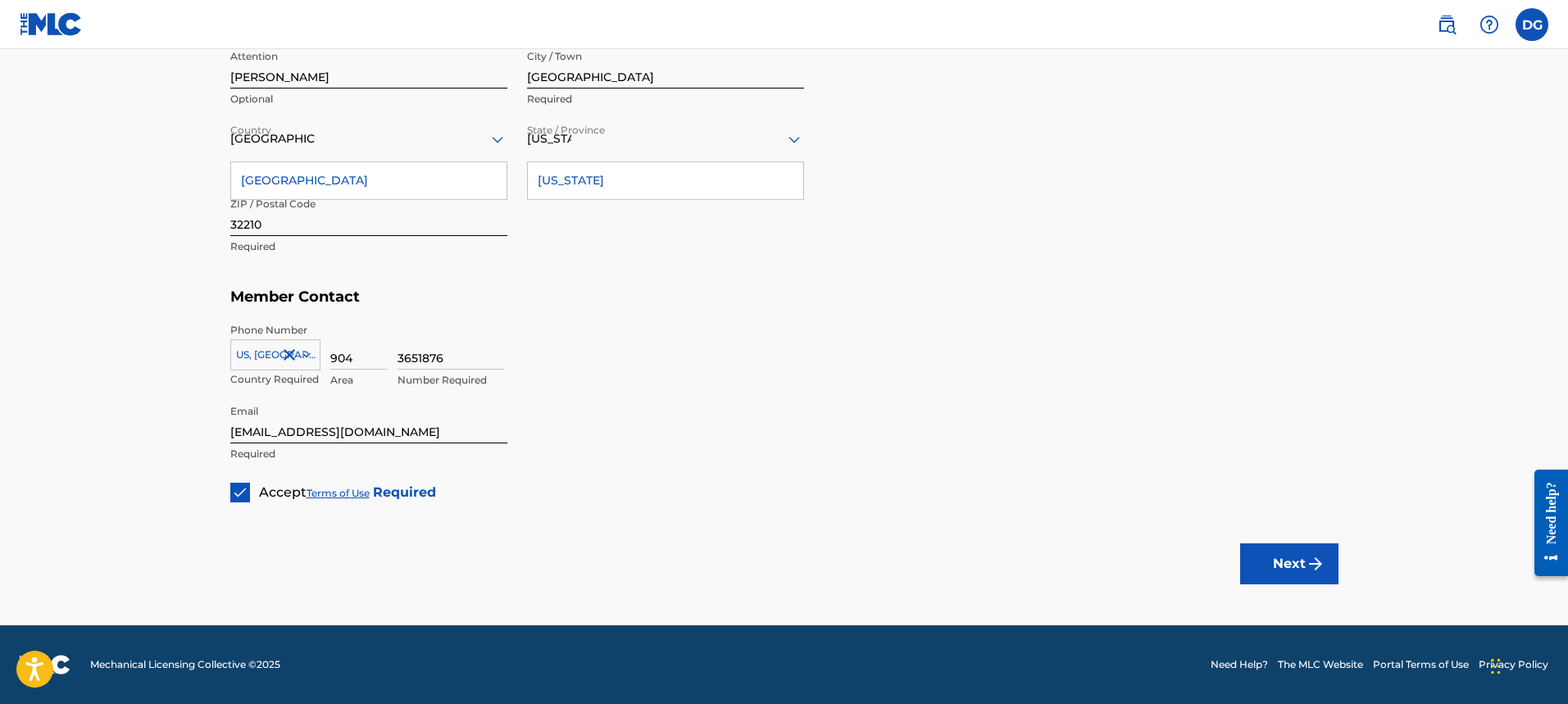
click at [1246, 554] on button "Next" at bounding box center [1289, 565] width 99 height 41
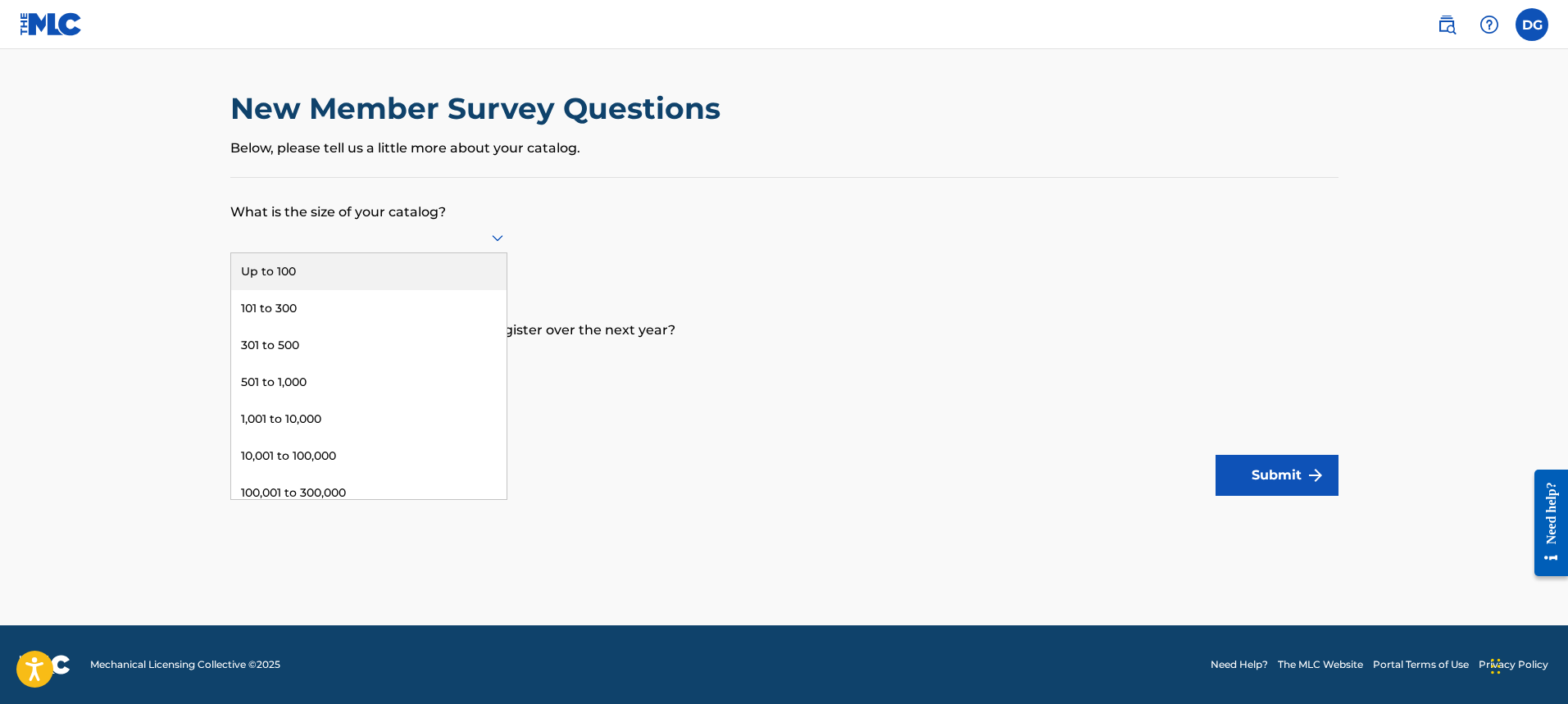
click at [438, 235] on div at bounding box center [369, 237] width 277 height 21
click at [413, 280] on div "Up to 100" at bounding box center [369, 271] width 276 height 37
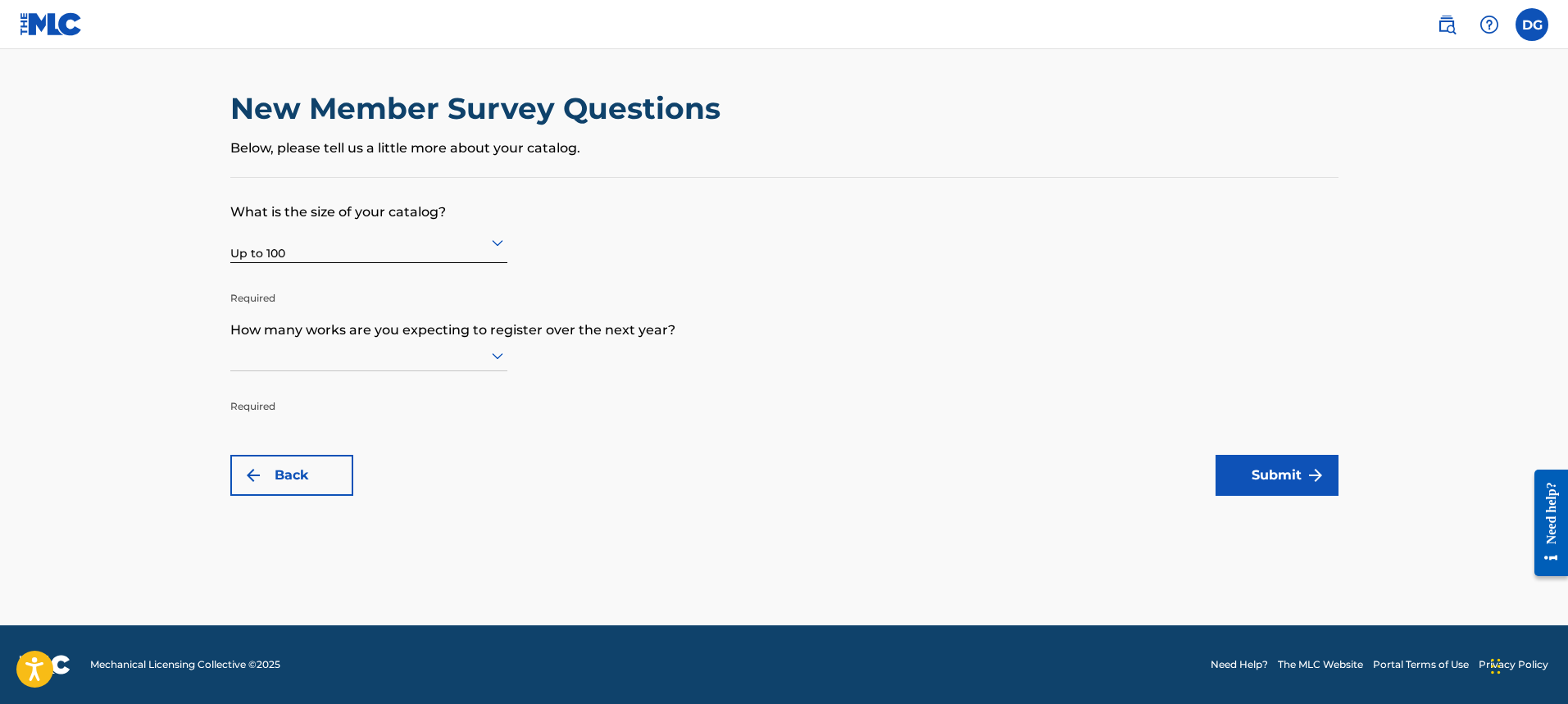
click at [404, 350] on div at bounding box center [369, 356] width 277 height 21
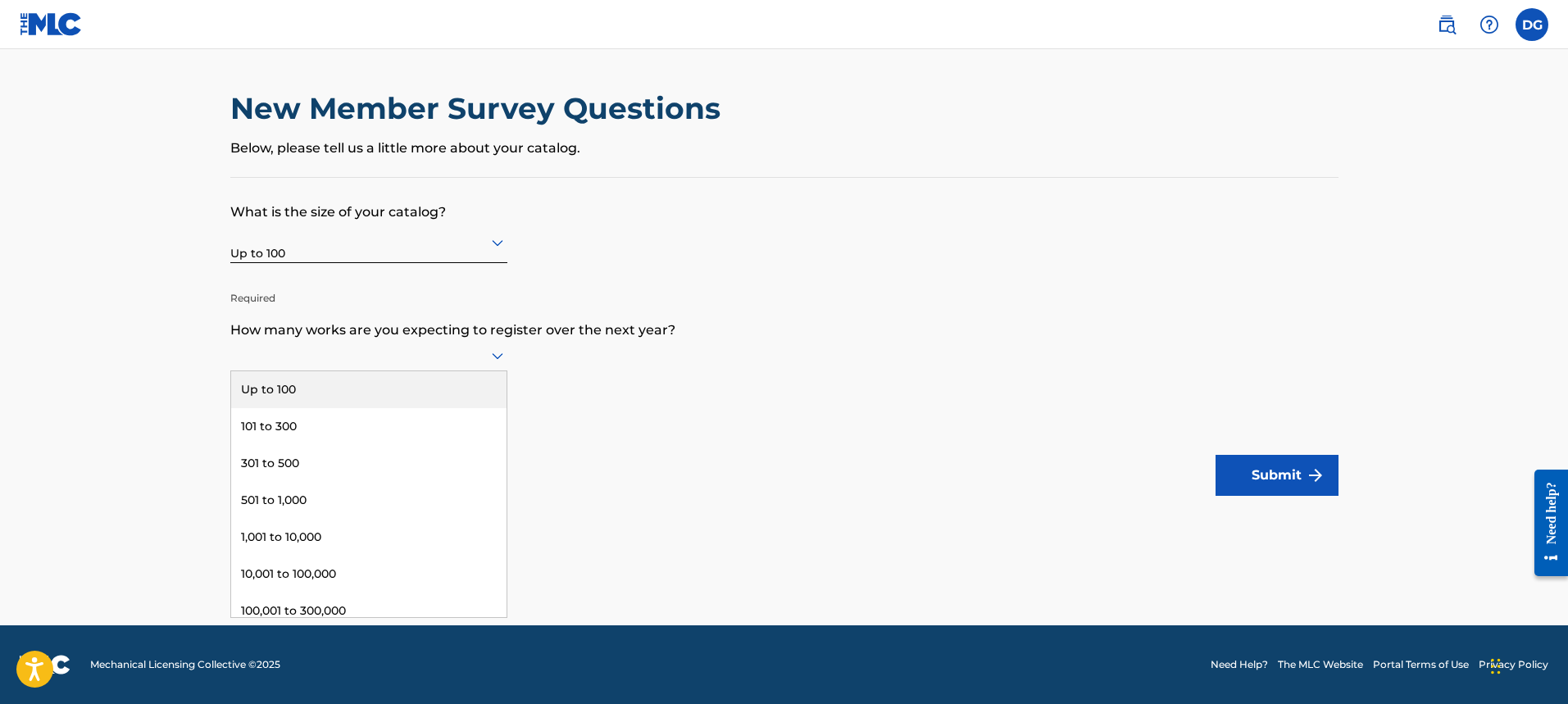
click at [402, 391] on div "Up to 100" at bounding box center [369, 390] width 276 height 37
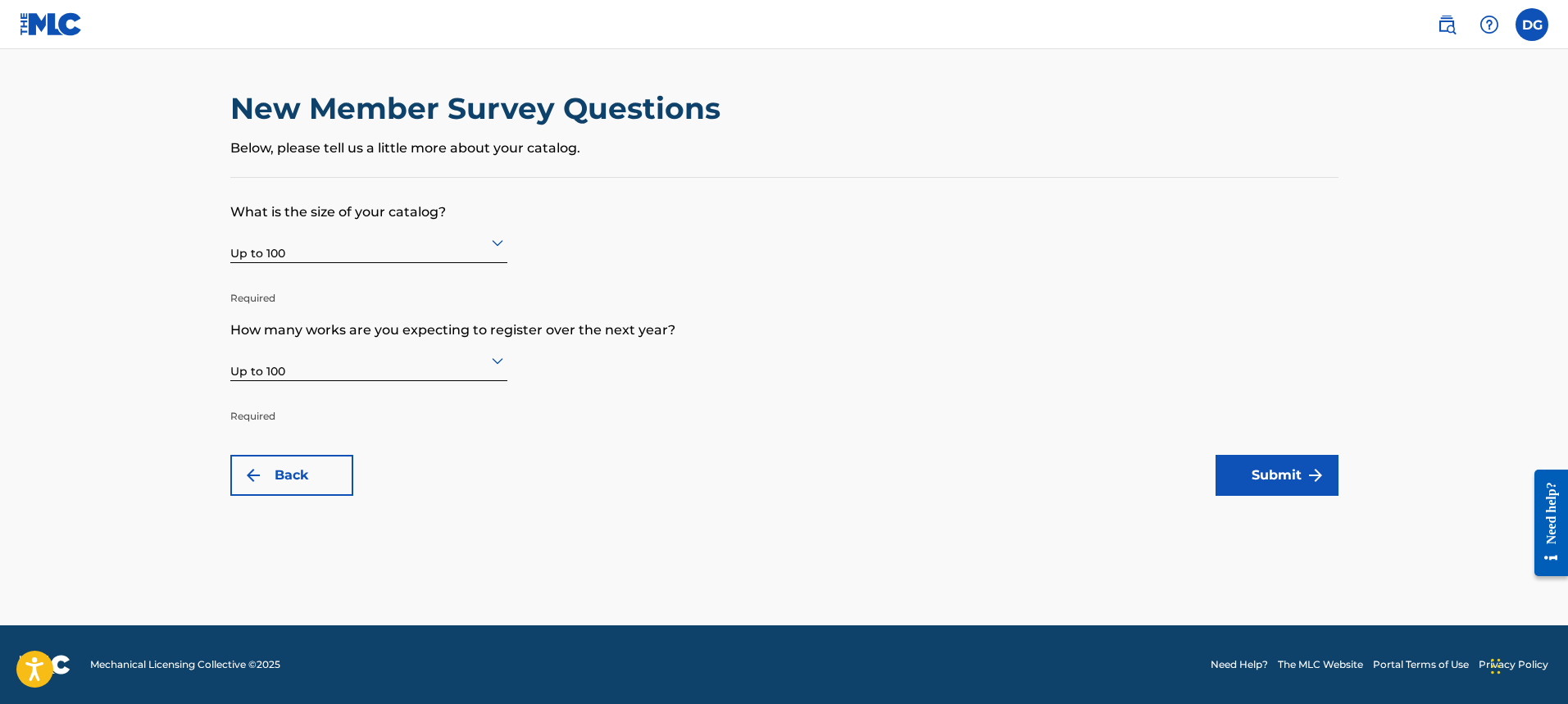
click at [1303, 494] on button "Submit" at bounding box center [1276, 476] width 123 height 41
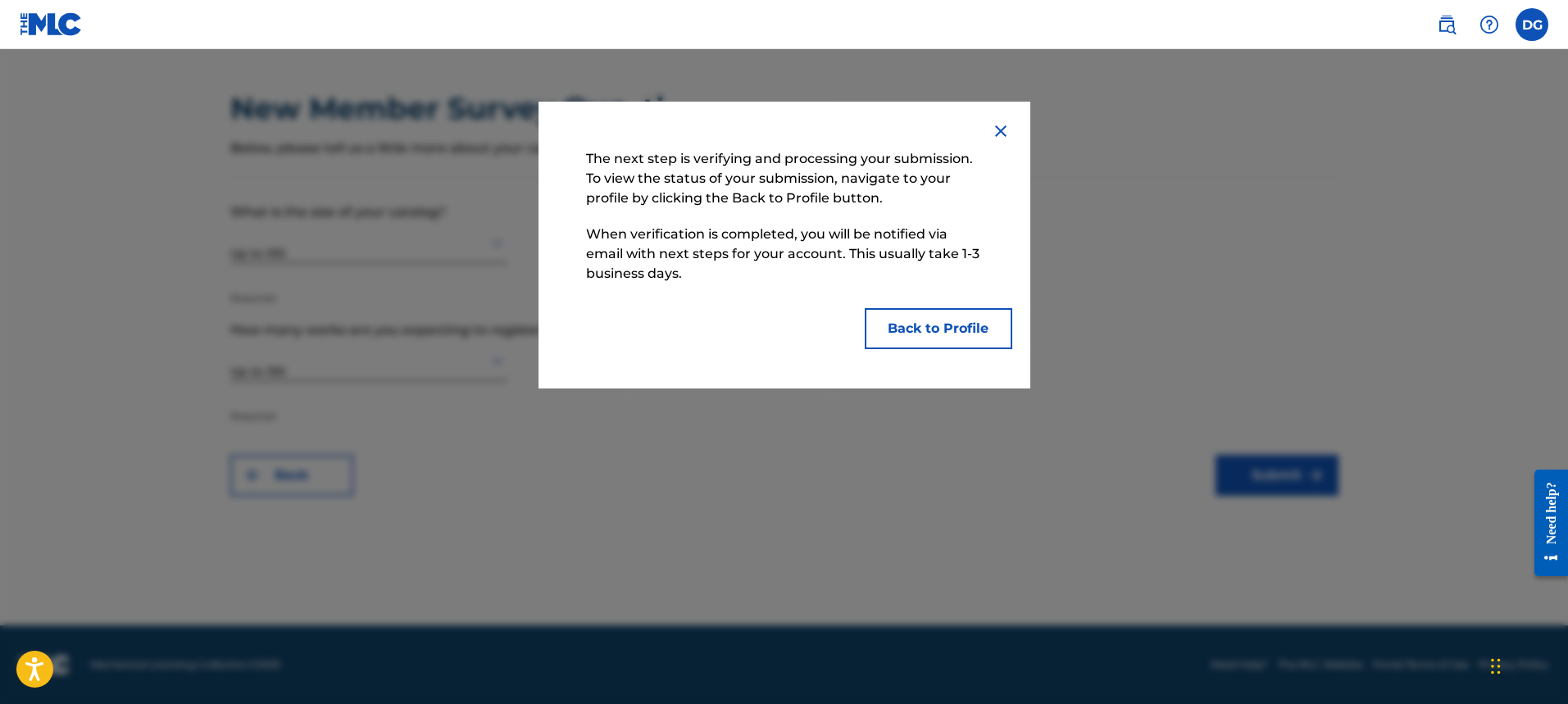
click at [900, 332] on button "Back to Profile" at bounding box center [938, 329] width 148 height 41
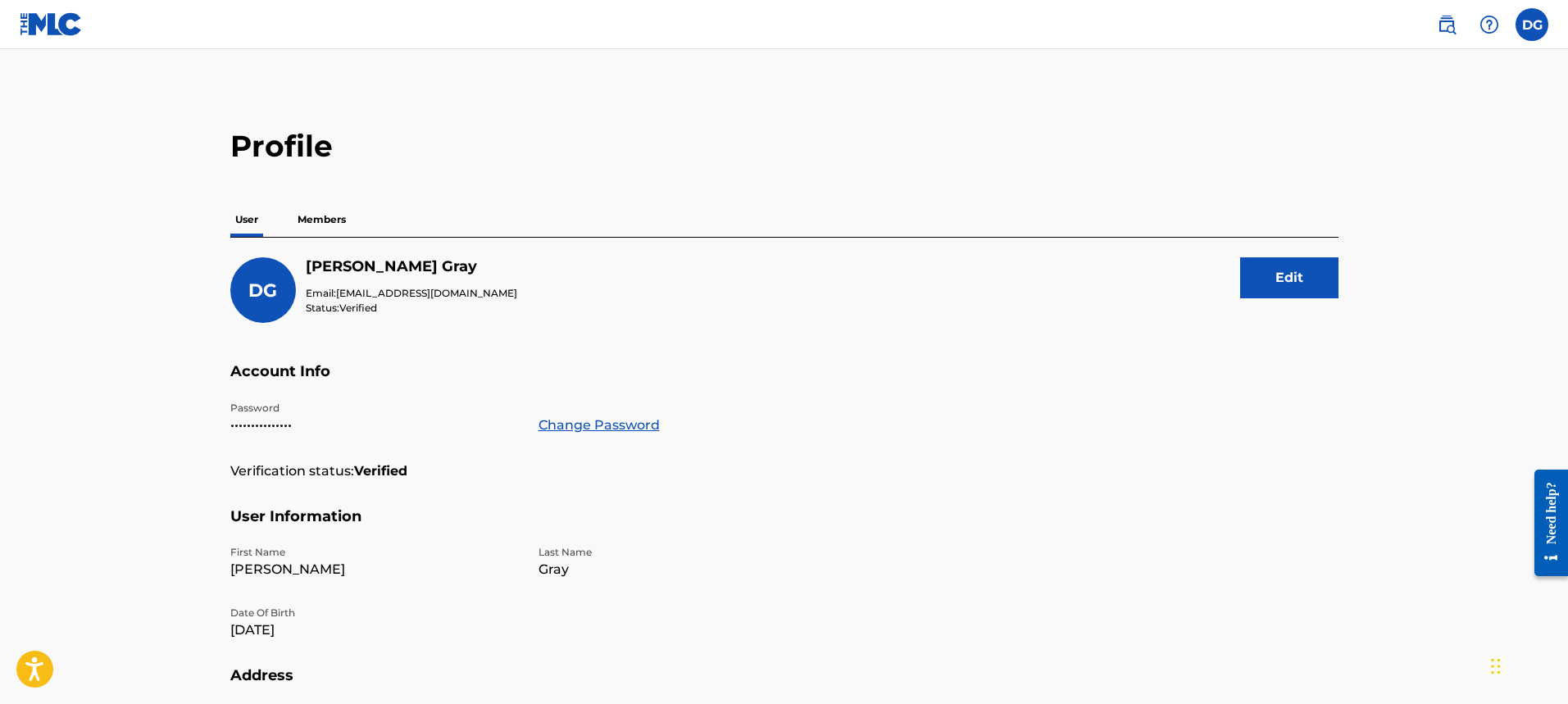
click at [355, 200] on div "Profile User Members [PERSON_NAME] Gray Email: [EMAIL_ADDRESS][DOMAIN_NAME] Sta…" at bounding box center [784, 556] width 1148 height 857
click at [323, 235] on p "Members" at bounding box center [322, 219] width 58 height 35
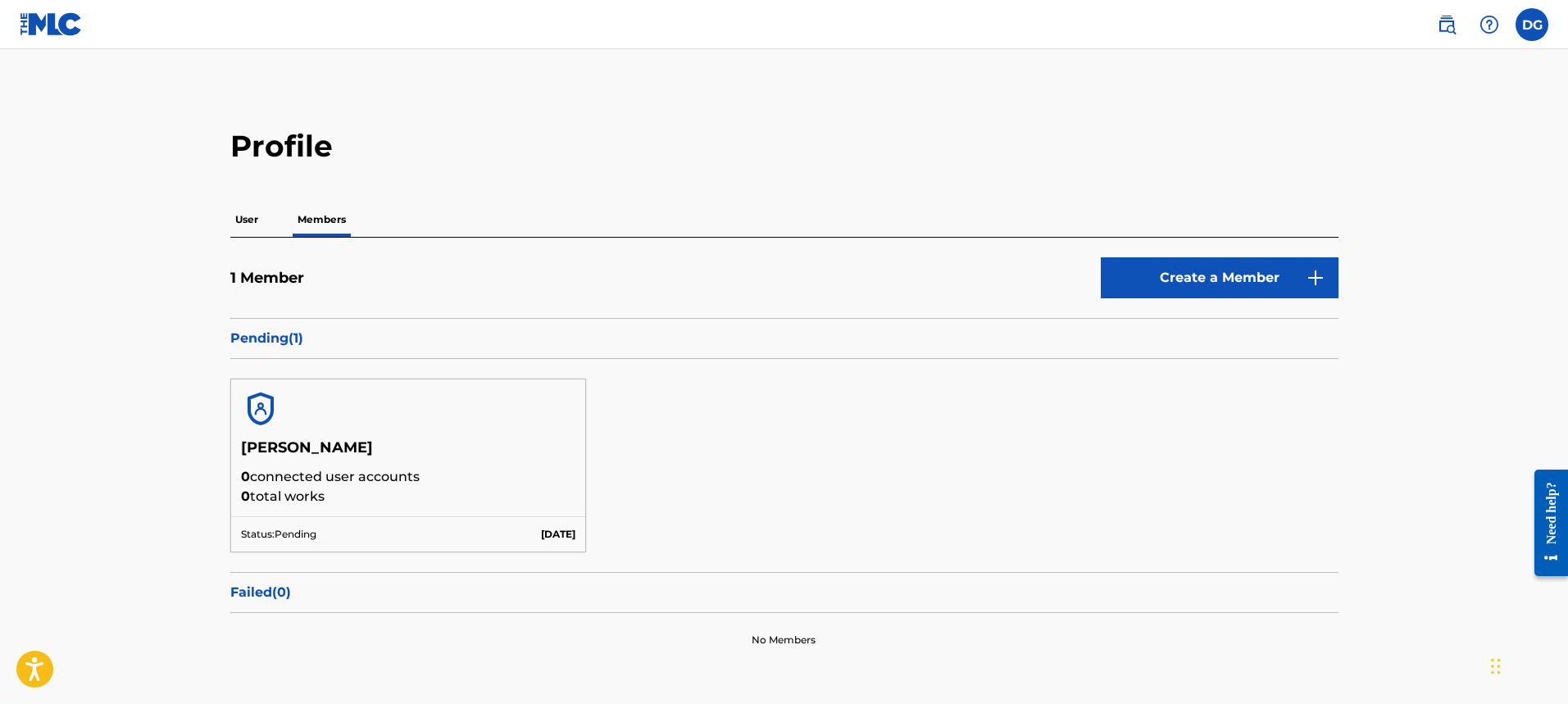
click at [274, 210] on div "User Members" at bounding box center [784, 219] width 1108 height 35
click at [246, 220] on p "User" at bounding box center [246, 219] width 33 height 35
